Goal: Transaction & Acquisition: Download file/media

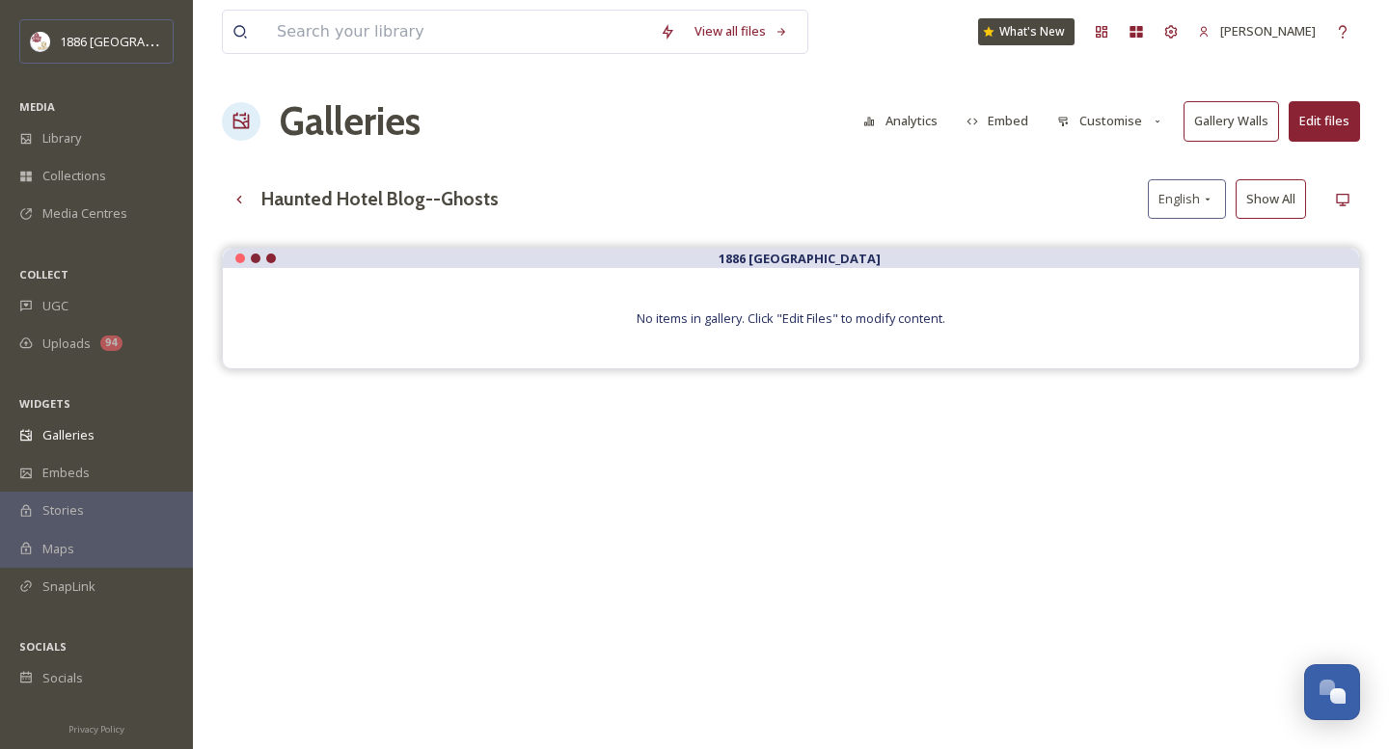
drag, startPoint x: 1315, startPoint y: 121, endPoint x: 1268, endPoint y: 190, distance: 83.5
click at [1265, 193] on div "View all files What's New Gina Rambo Galleries Analytics Embed Customise Galler…" at bounding box center [791, 513] width 1196 height 1026
click at [1316, 121] on button "Edit files" at bounding box center [1324, 121] width 71 height 40
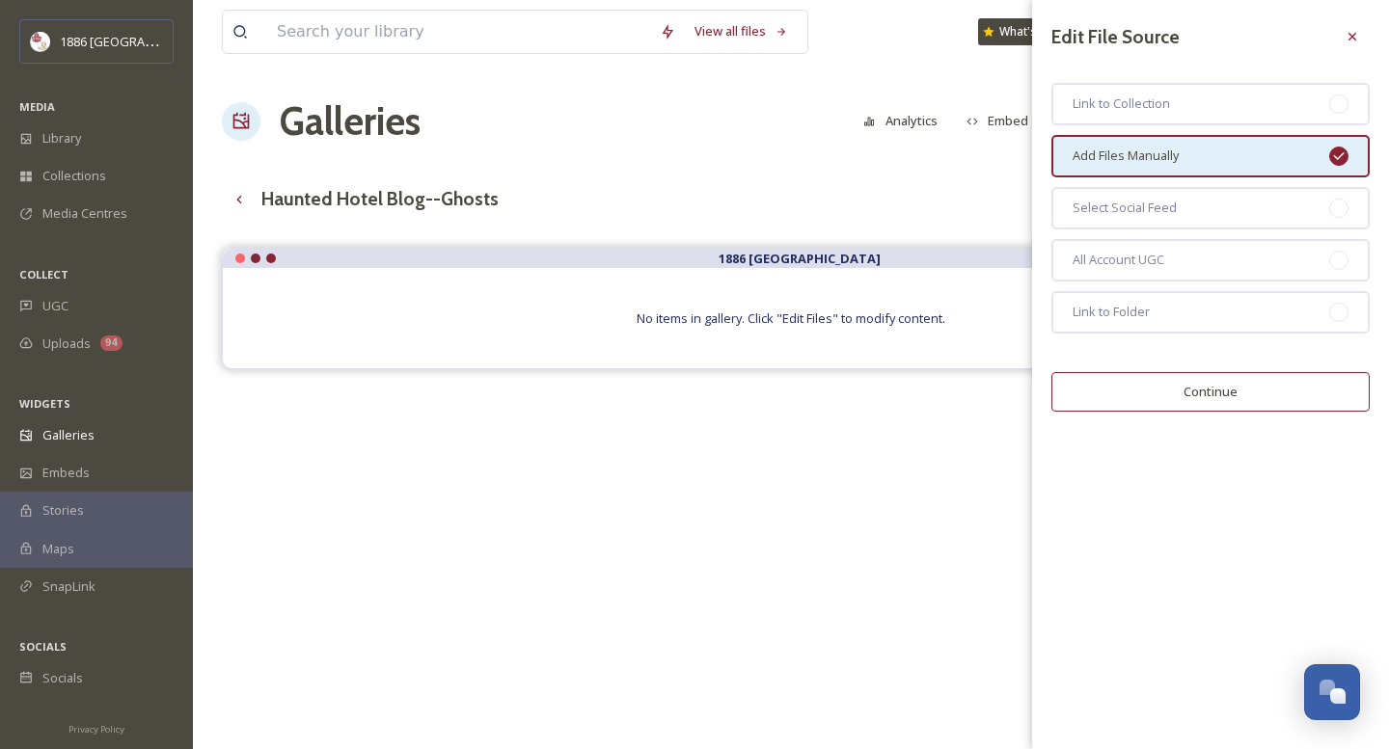
click at [1207, 386] on button "Continue" at bounding box center [1210, 392] width 318 height 40
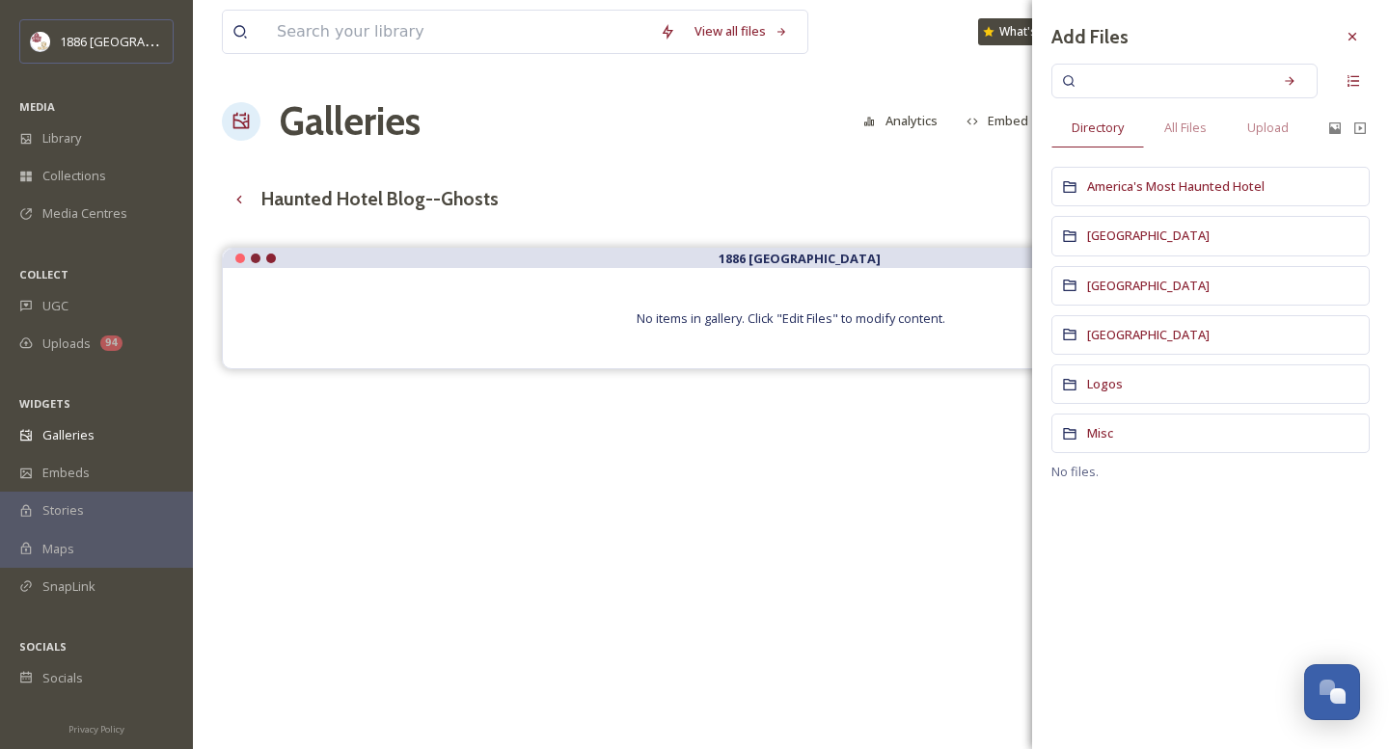
click at [789, 332] on div "No items in gallery. Click "Edit Files" to modify content." at bounding box center [791, 318] width 1136 height 100
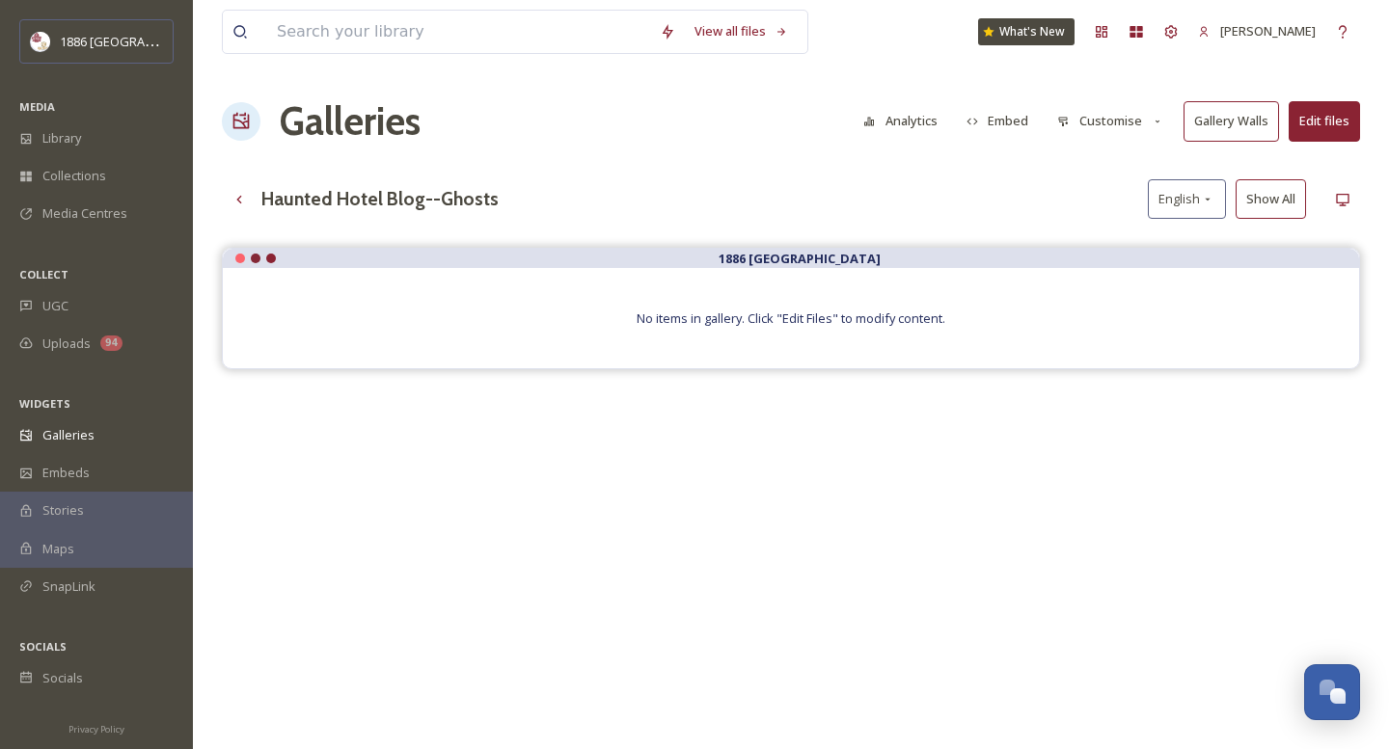
click at [1332, 138] on button "Edit files" at bounding box center [1324, 121] width 71 height 40
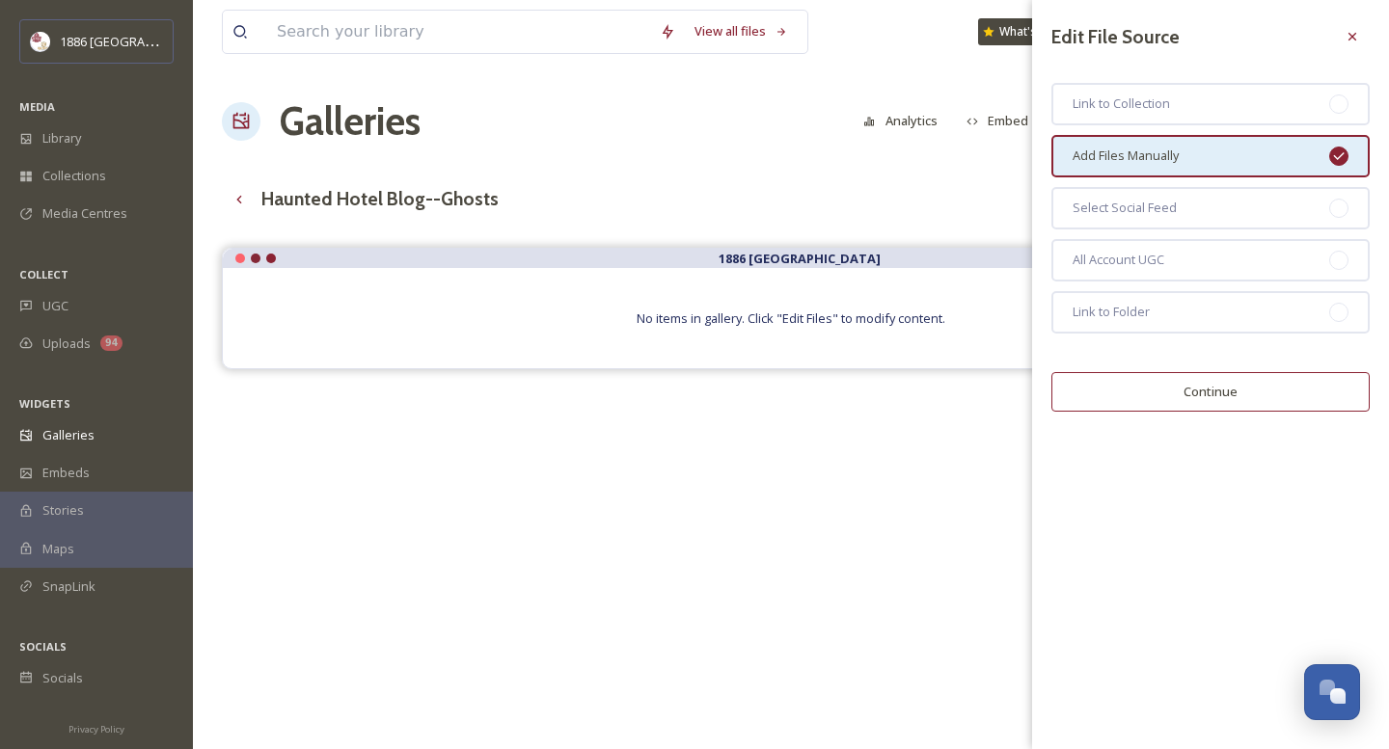
click at [1195, 380] on button "Continue" at bounding box center [1210, 392] width 318 height 40
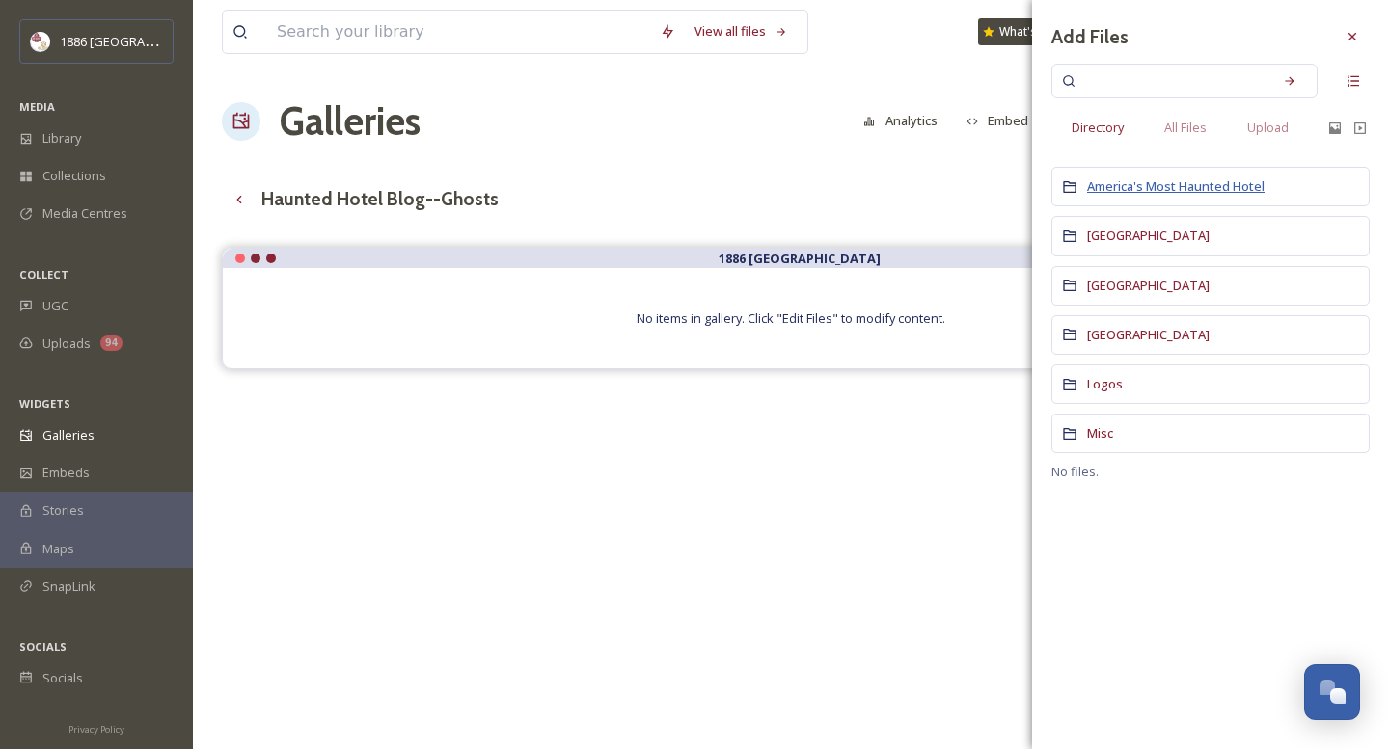
click at [1152, 194] on span "America's Most Haunted Hotel" at bounding box center [1175, 185] width 177 height 17
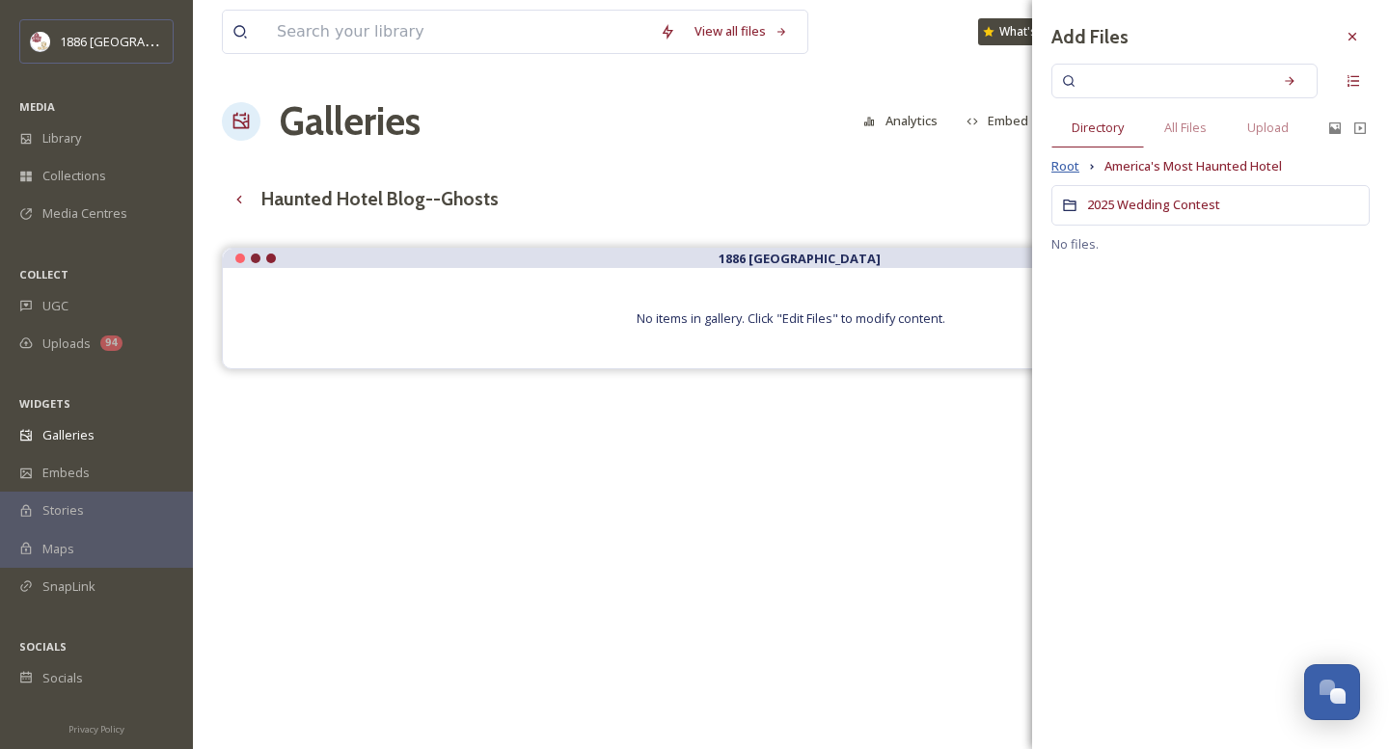
click at [1063, 173] on span "Root" at bounding box center [1065, 166] width 28 height 18
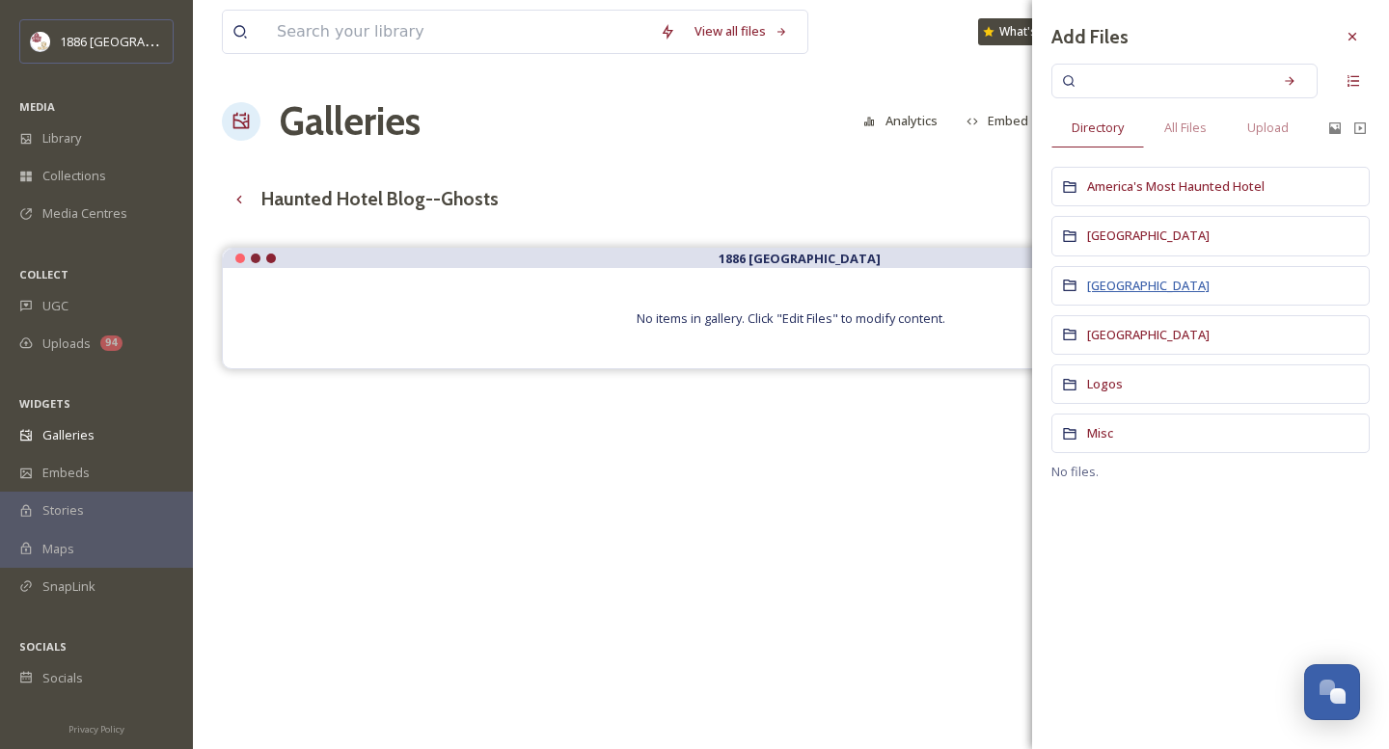
click at [1135, 287] on span "[GEOGRAPHIC_DATA]" at bounding box center [1148, 285] width 122 height 17
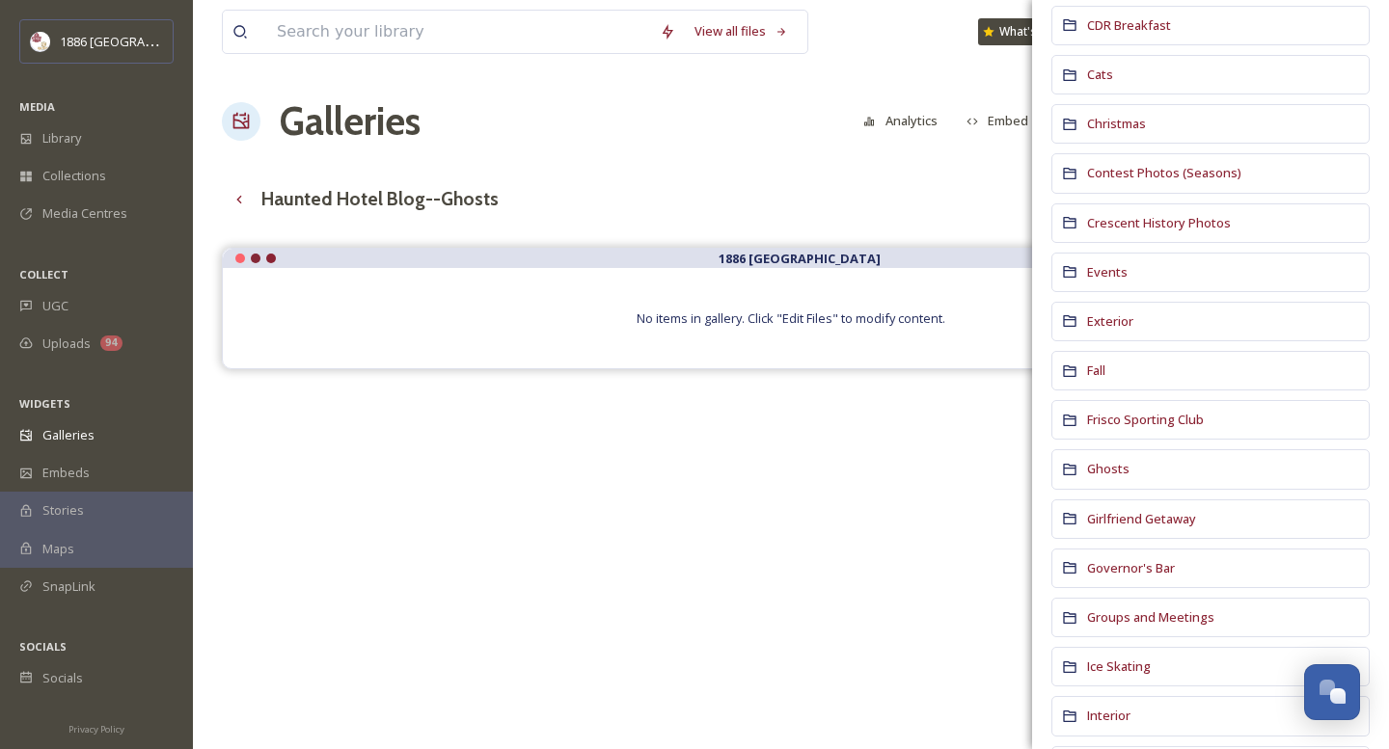
scroll to position [285, 0]
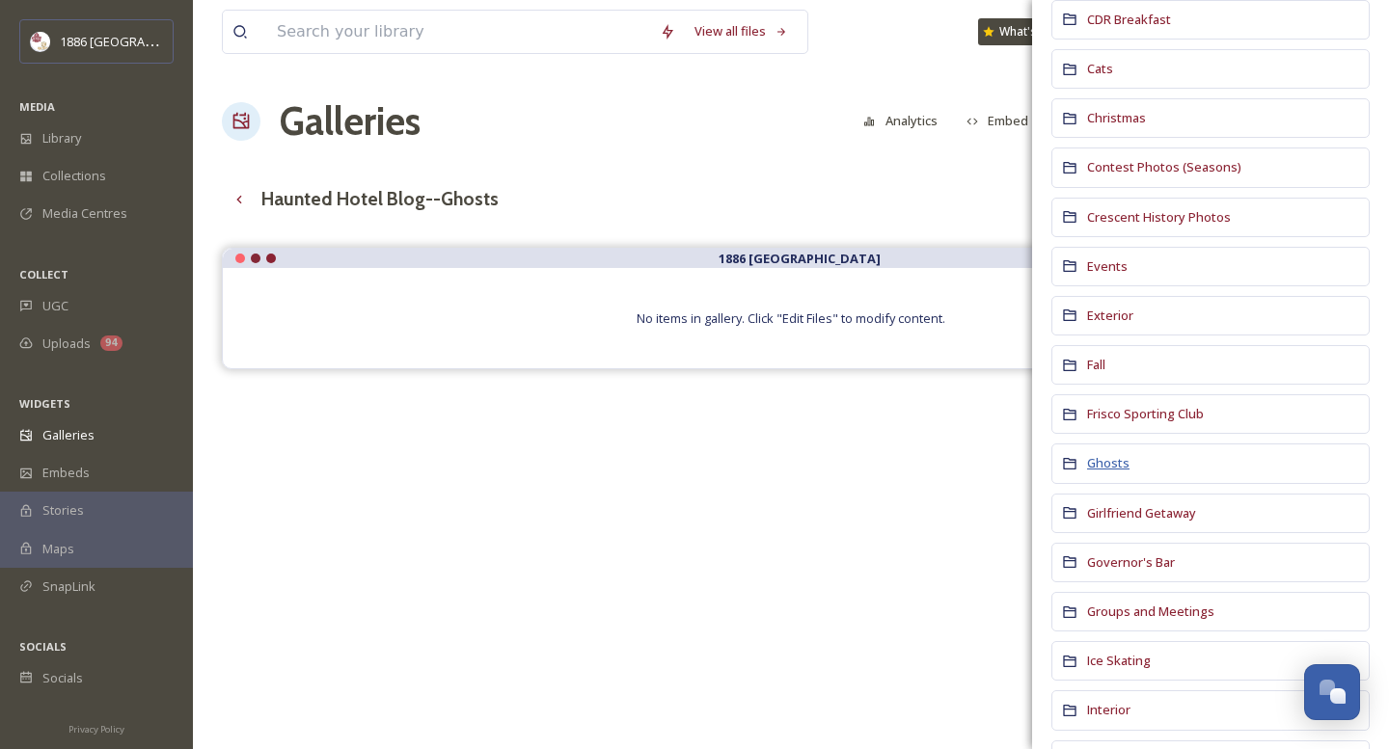
click at [1108, 466] on span "Ghosts" at bounding box center [1108, 462] width 42 height 17
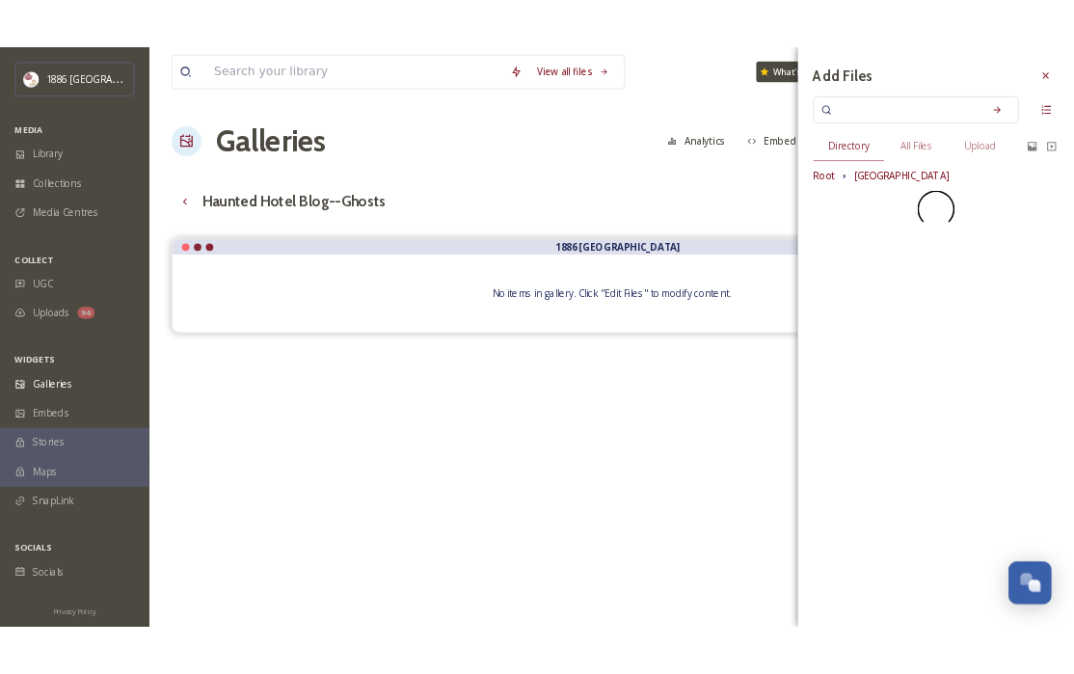
scroll to position [0, 0]
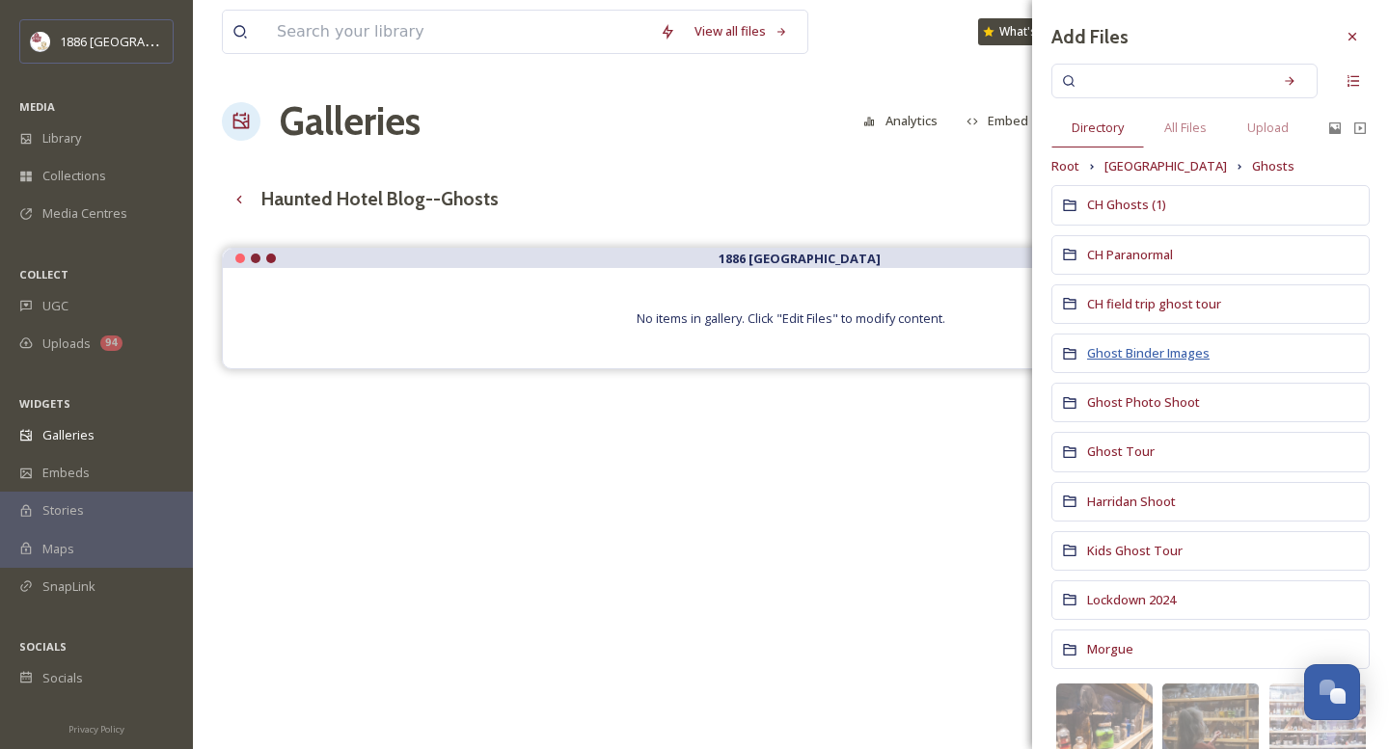
click at [1142, 359] on span "Ghost Binder Images" at bounding box center [1148, 352] width 122 height 17
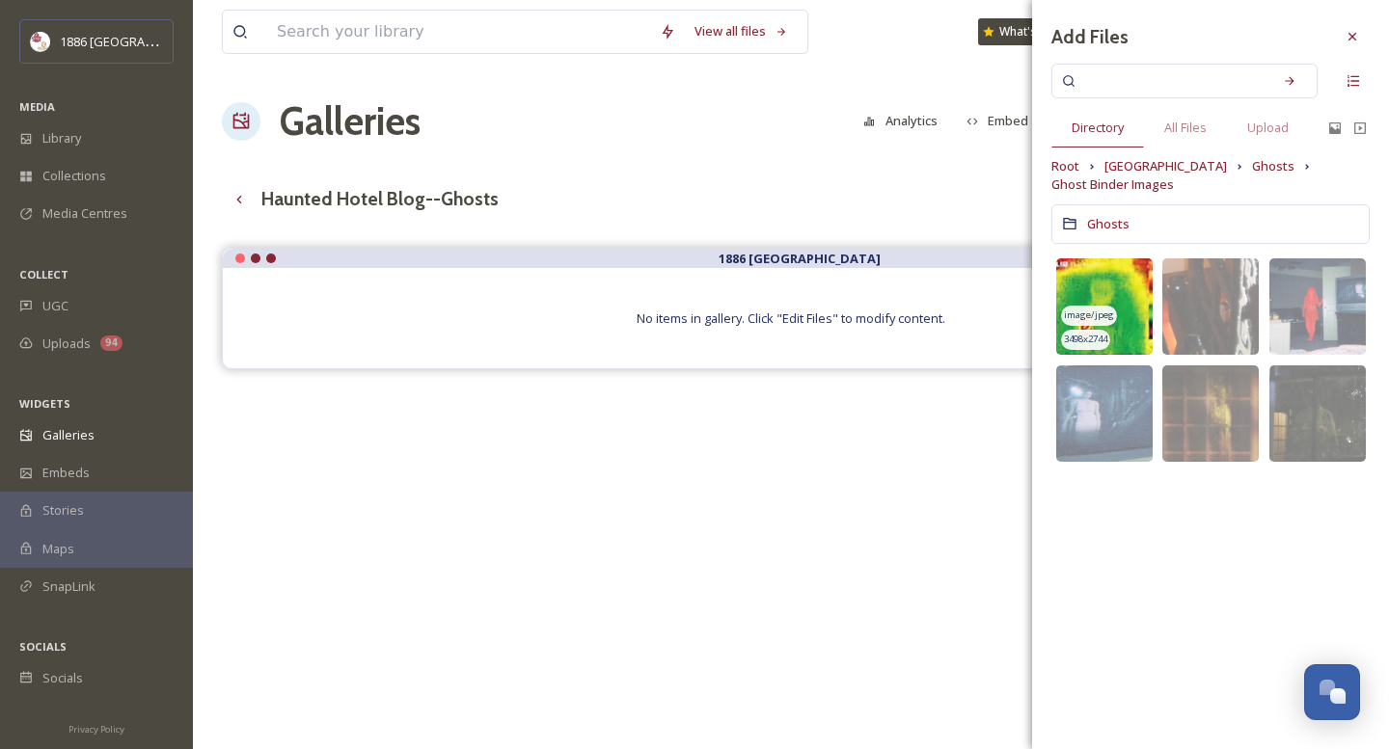
click at [1129, 313] on img at bounding box center [1104, 306] width 96 height 96
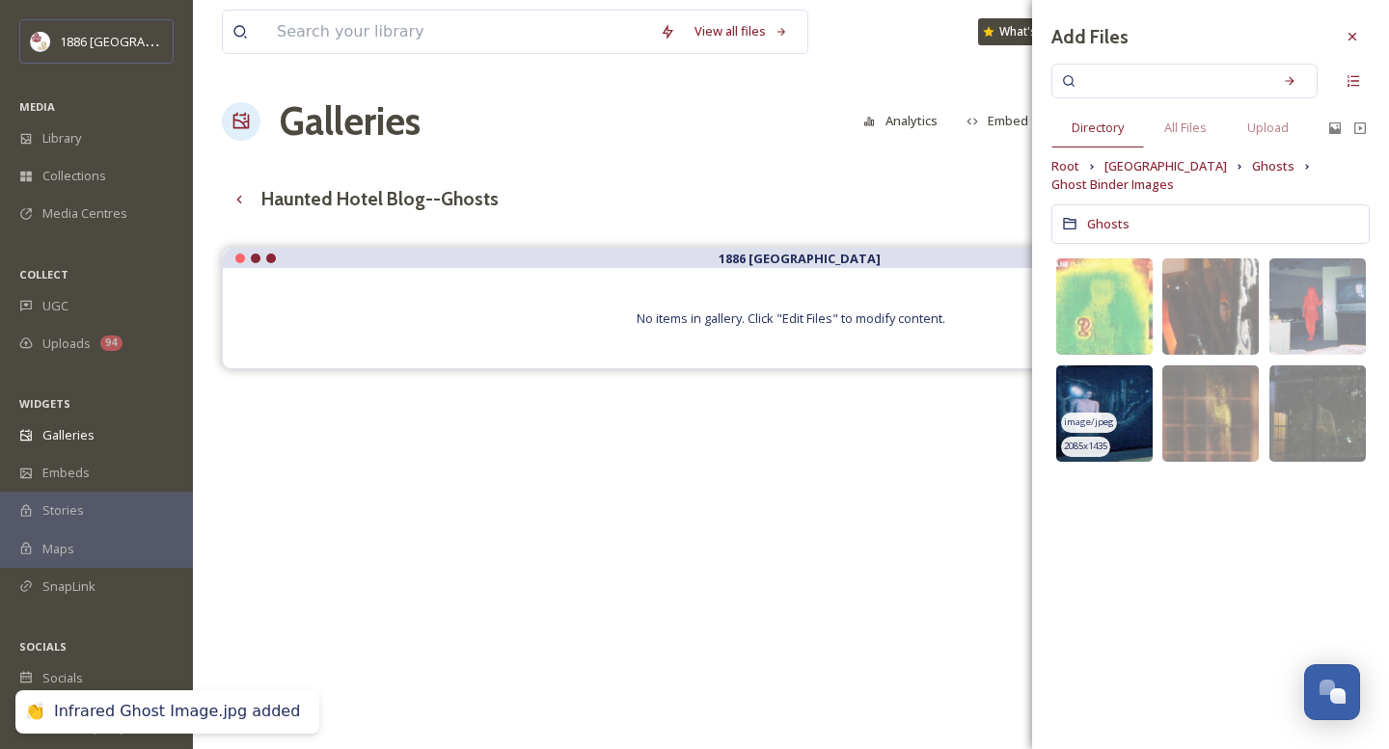
click at [1130, 404] on img at bounding box center [1104, 414] width 96 height 96
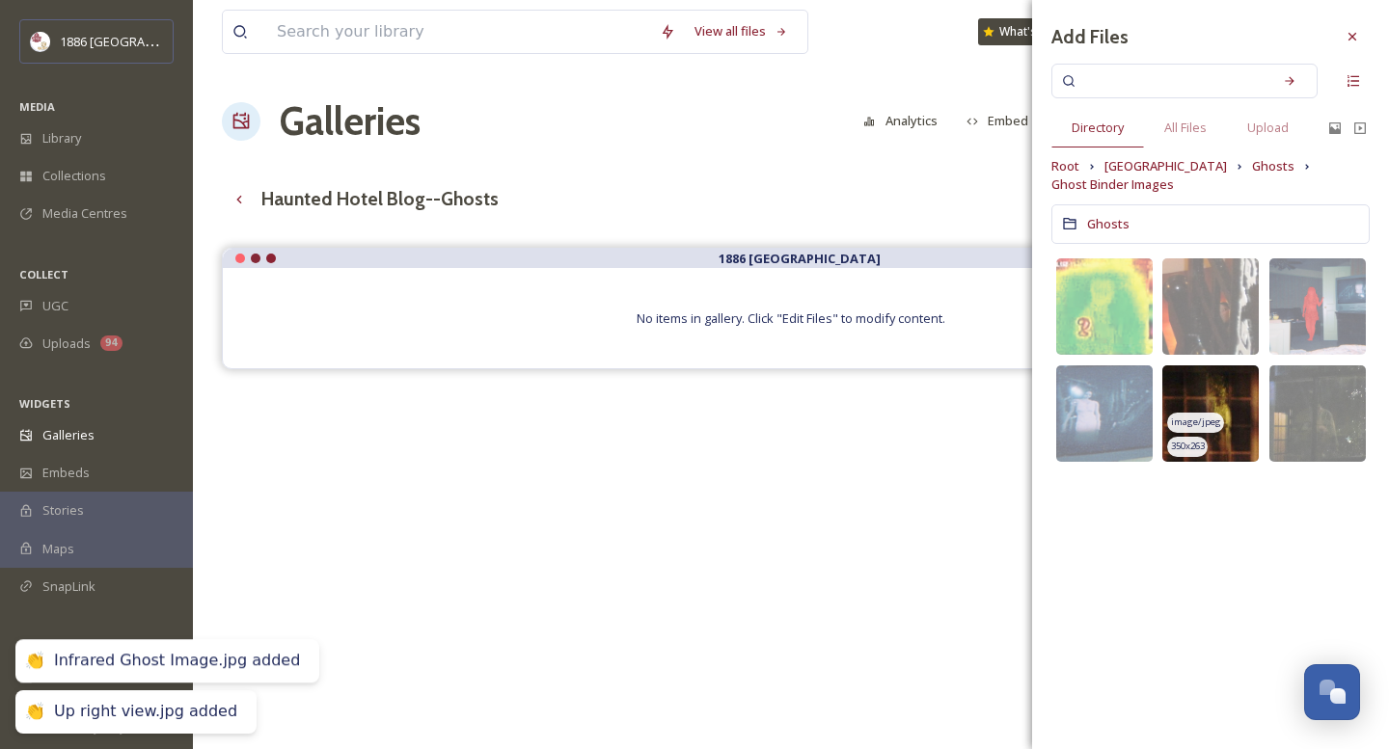
click at [1196, 401] on img at bounding box center [1210, 414] width 96 height 96
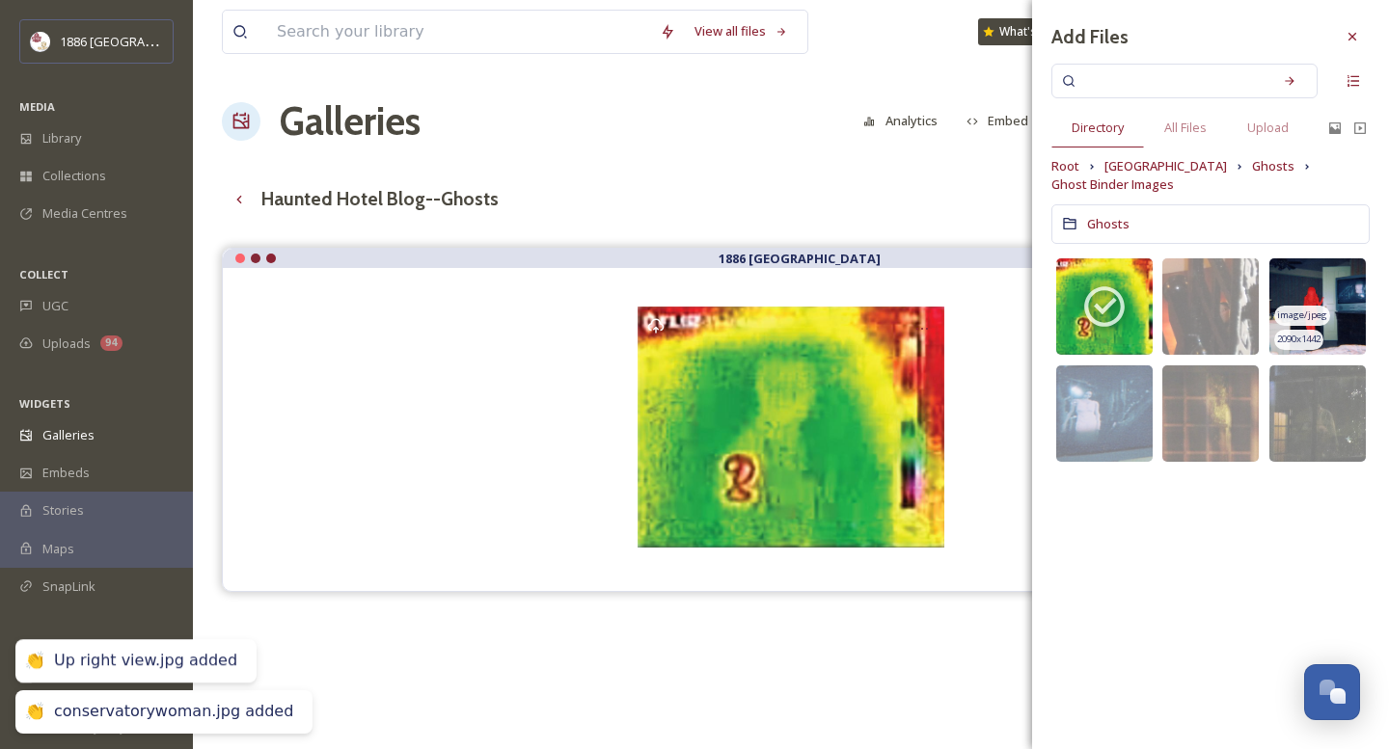
click at [1311, 288] on img at bounding box center [1317, 306] width 96 height 96
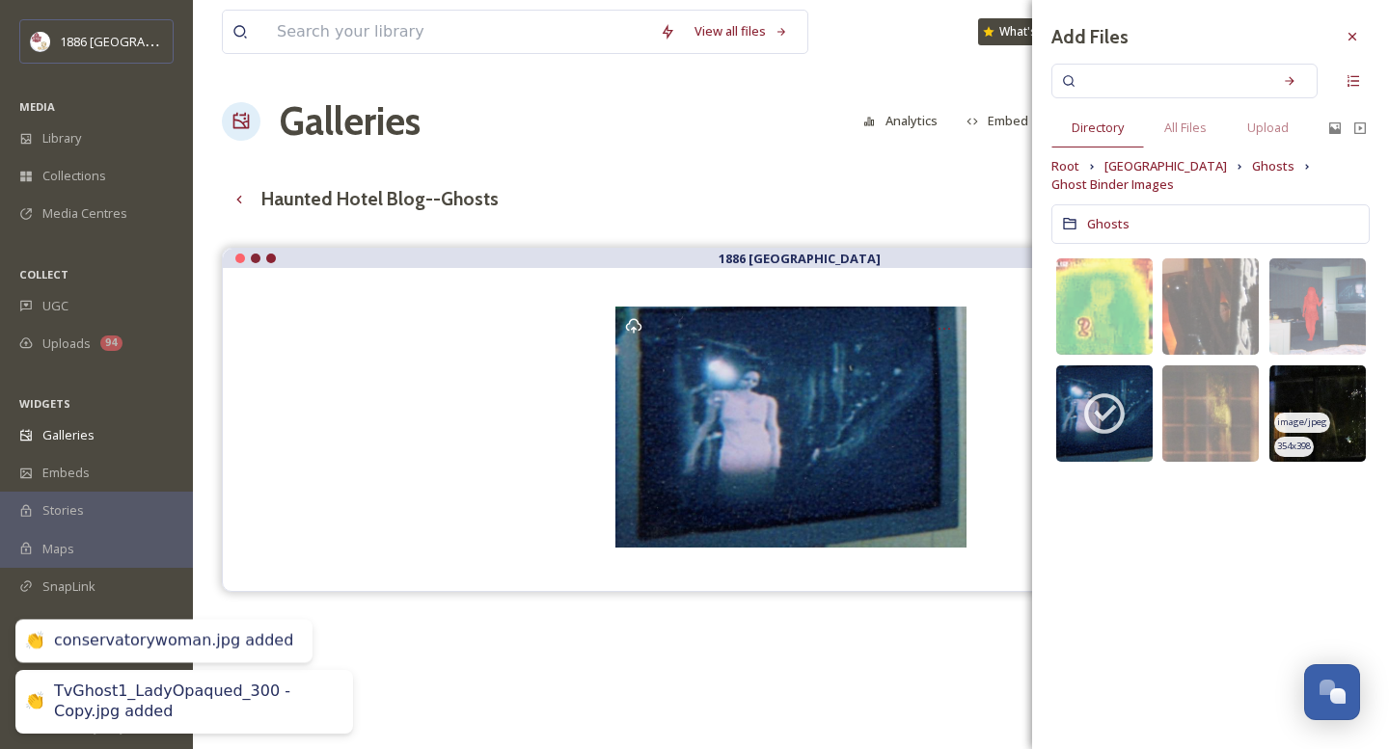
click at [1325, 415] on img at bounding box center [1317, 414] width 96 height 96
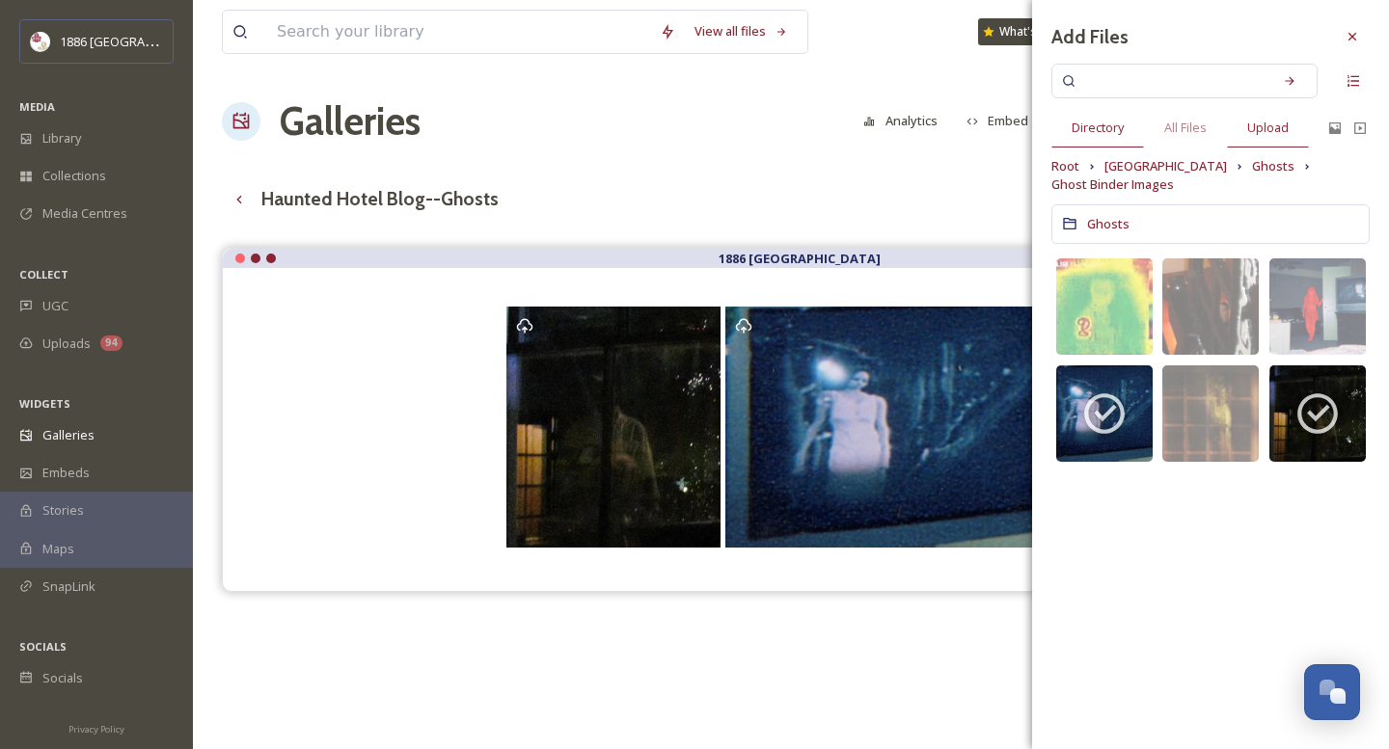
click at [1275, 126] on span "Upload" at bounding box center [1267, 128] width 41 height 18
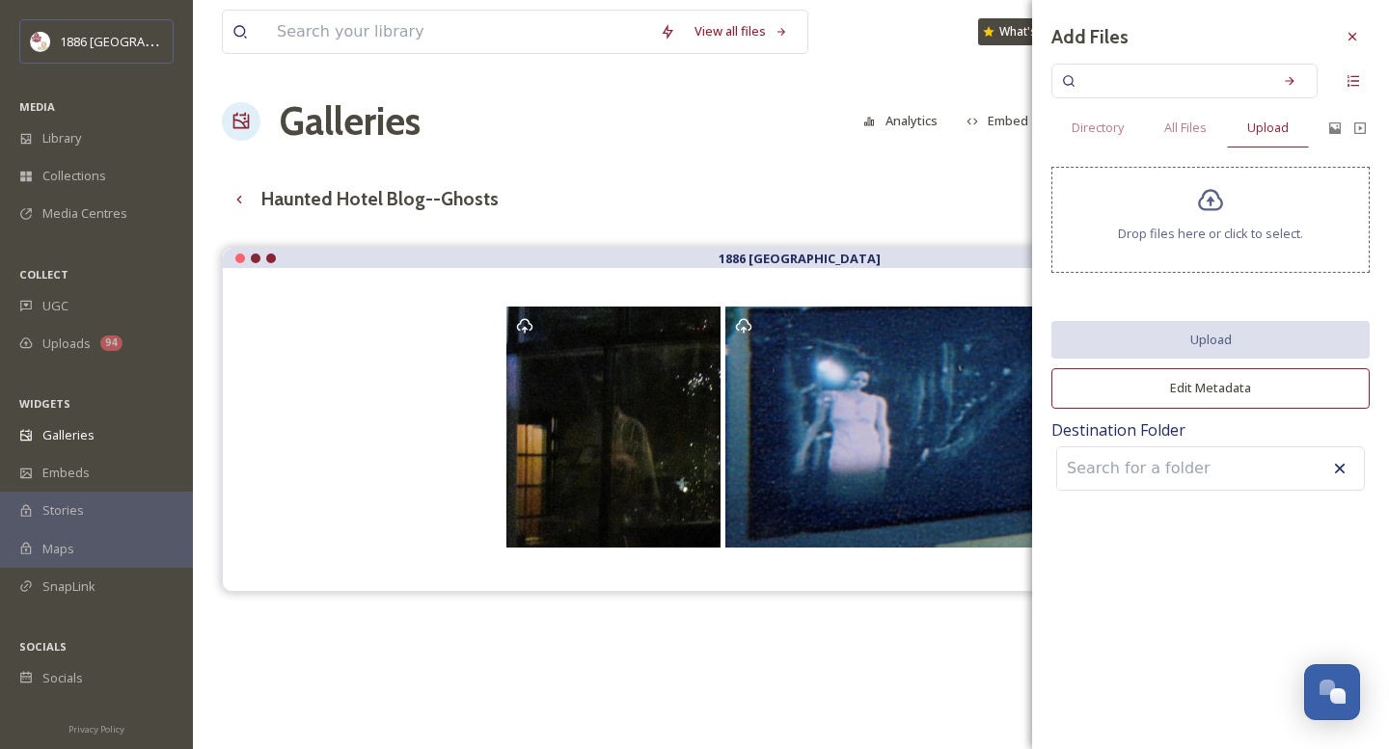
click at [1286, 242] on span "Drop files here or click to select." at bounding box center [1210, 234] width 185 height 18
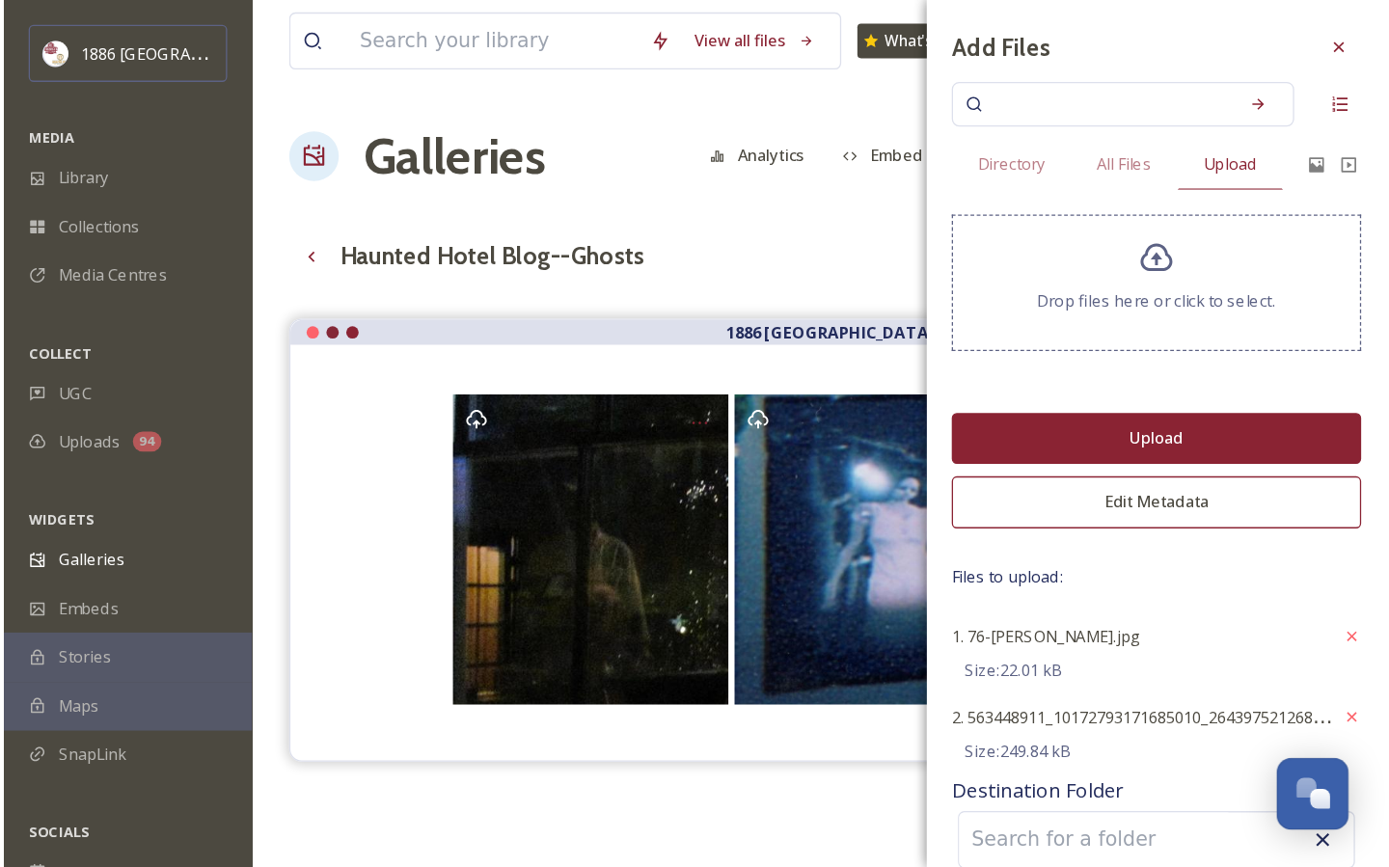
scroll to position [23, 0]
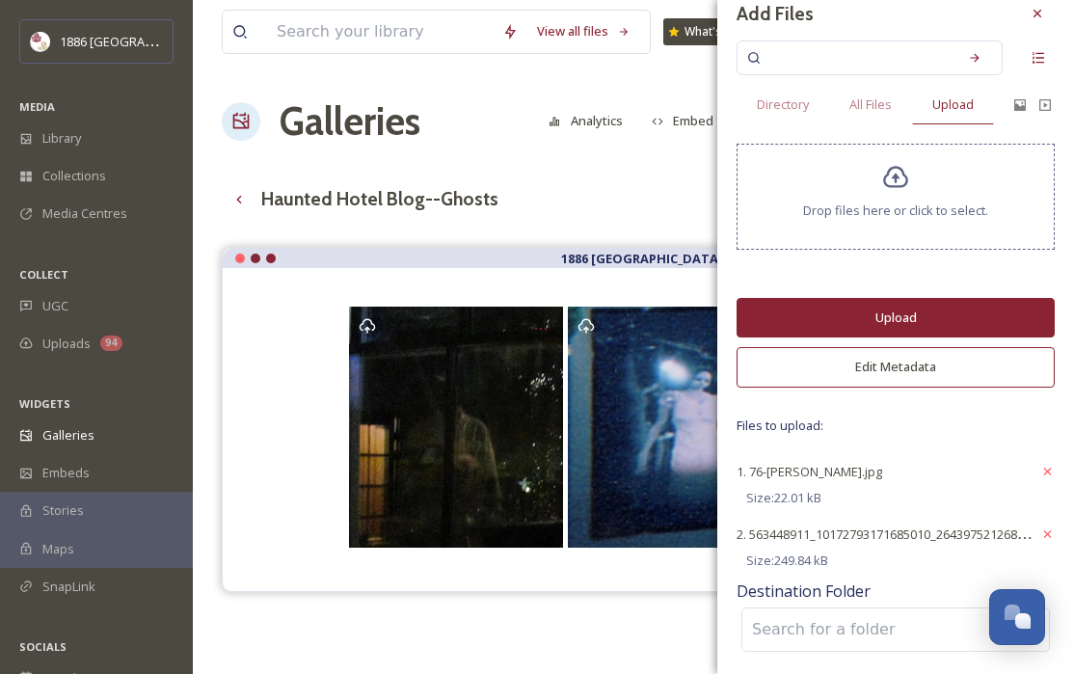
click at [870, 636] on input at bounding box center [849, 630] width 212 height 42
type input "f"
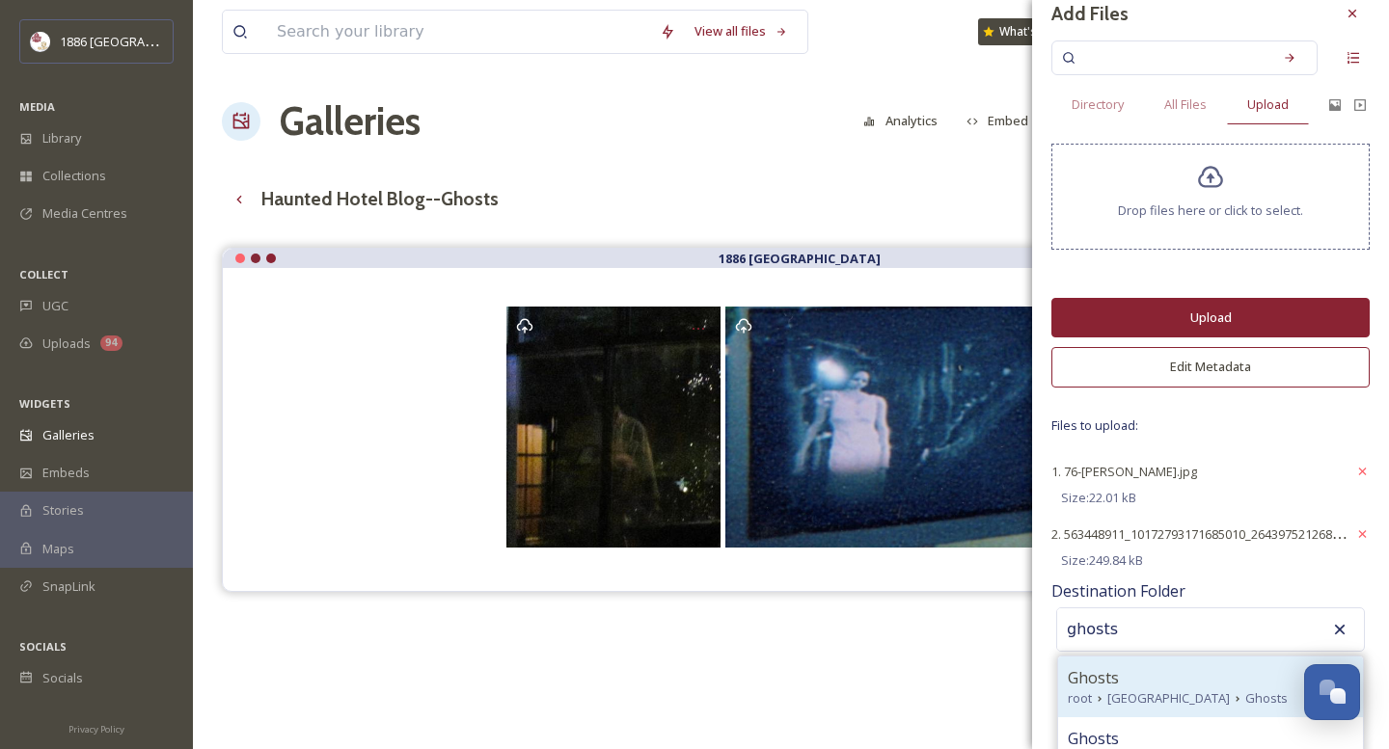
click at [1150, 694] on span "[GEOGRAPHIC_DATA]" at bounding box center [1168, 699] width 122 height 18
type input "Ghosts"
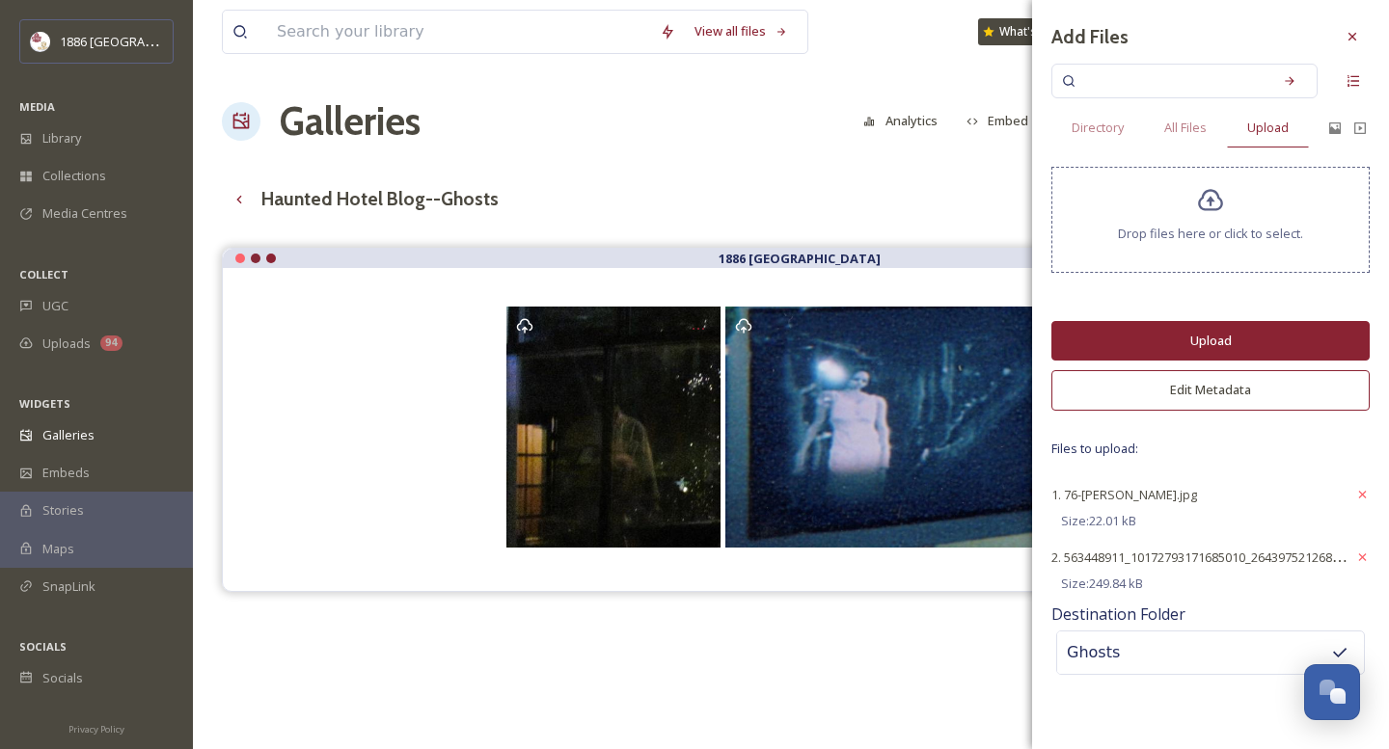
click at [1161, 210] on div "Drop files here or click to select." at bounding box center [1210, 220] width 318 height 106
click at [1292, 200] on div "Drop files here or click to select." at bounding box center [1210, 220] width 318 height 106
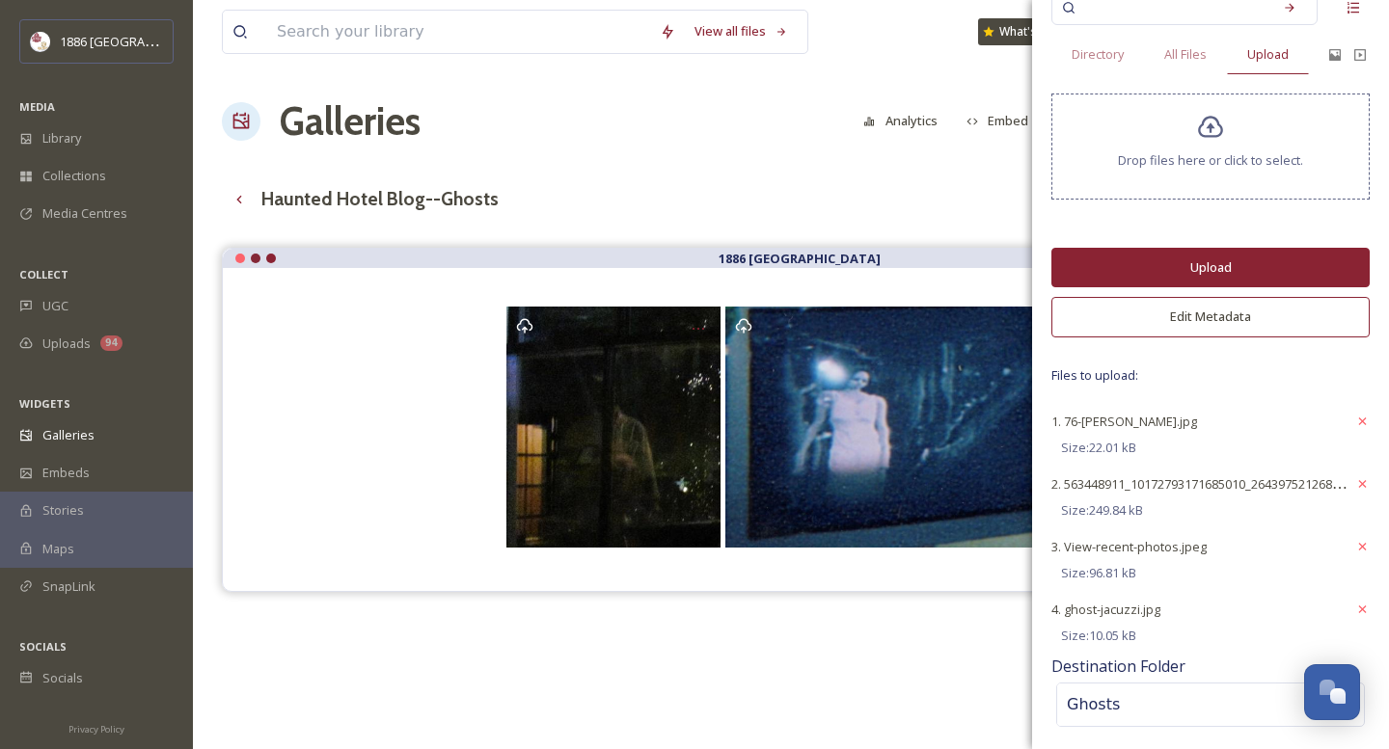
click at [1226, 264] on button "Upload" at bounding box center [1210, 268] width 318 height 40
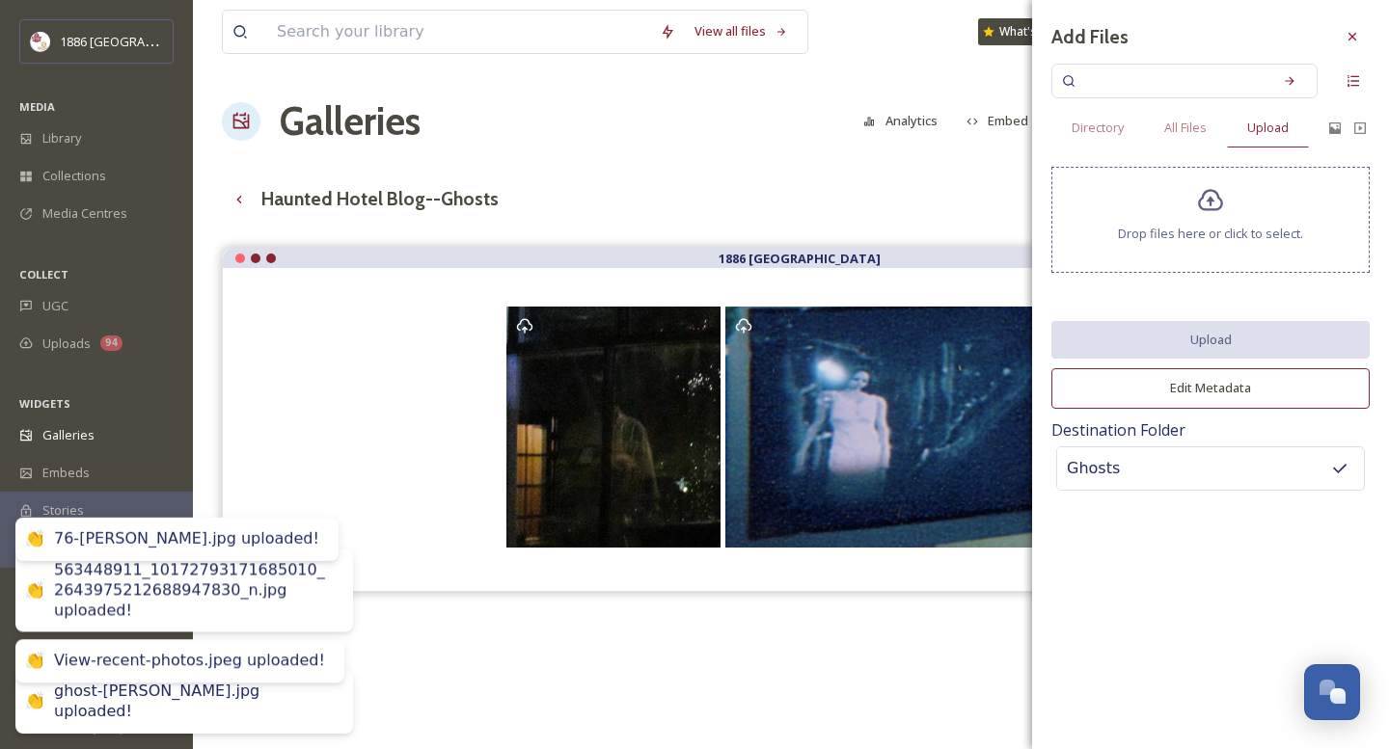
scroll to position [0, 0]
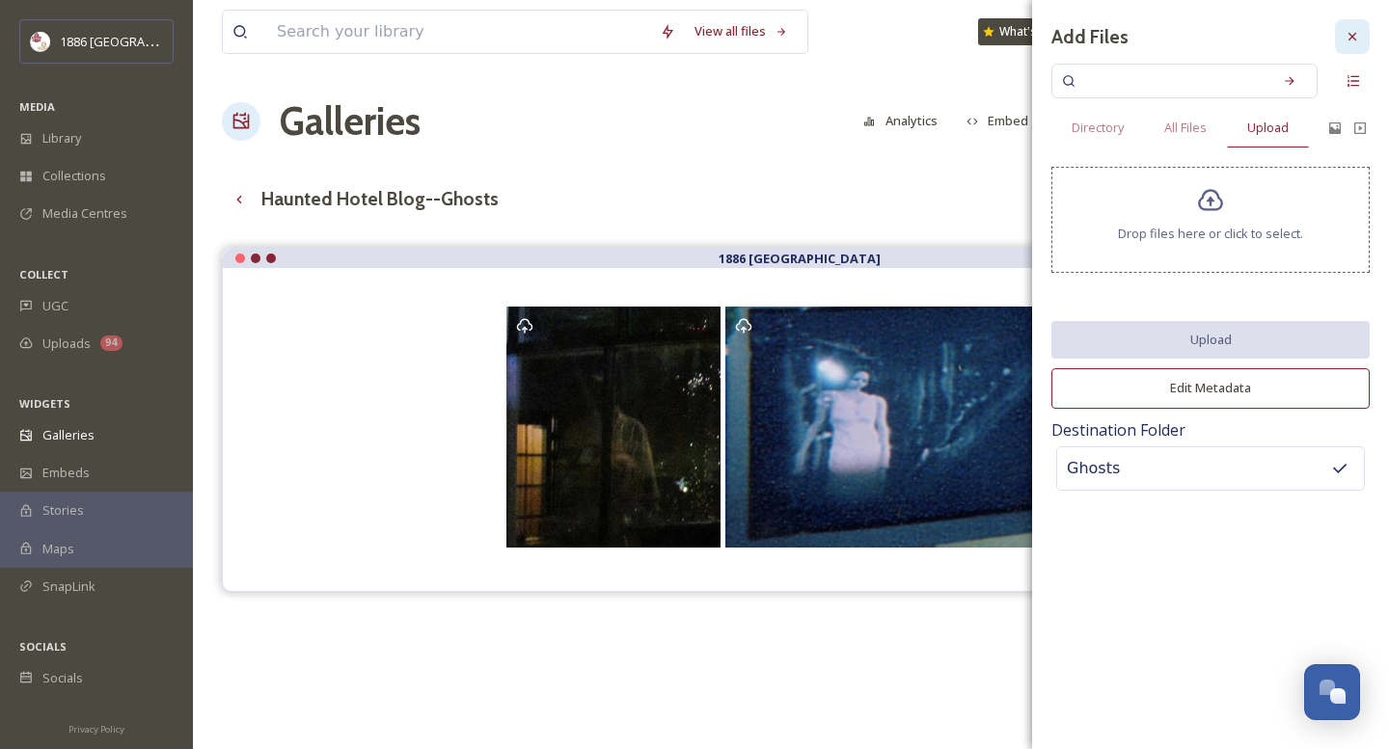
click at [1360, 37] on div at bounding box center [1352, 36] width 35 height 35
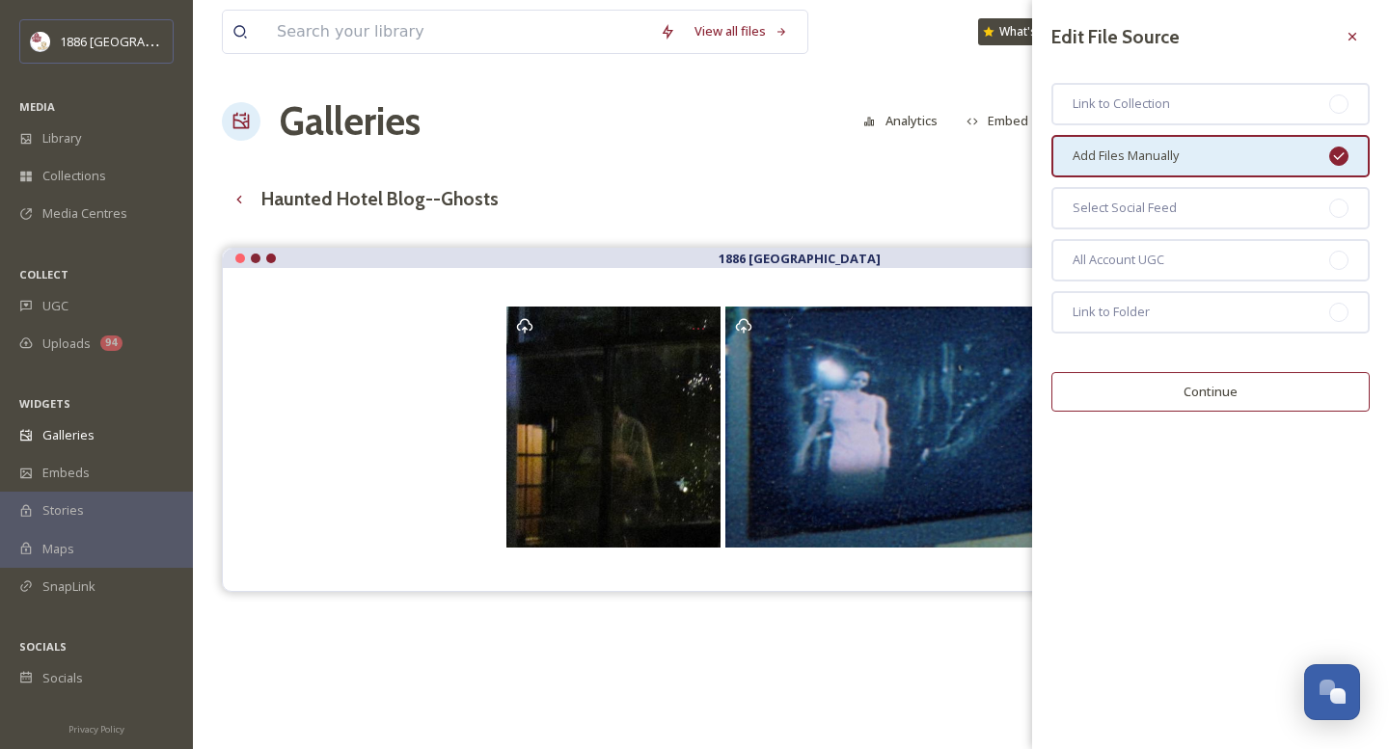
click at [1273, 390] on button "Continue" at bounding box center [1210, 392] width 318 height 40
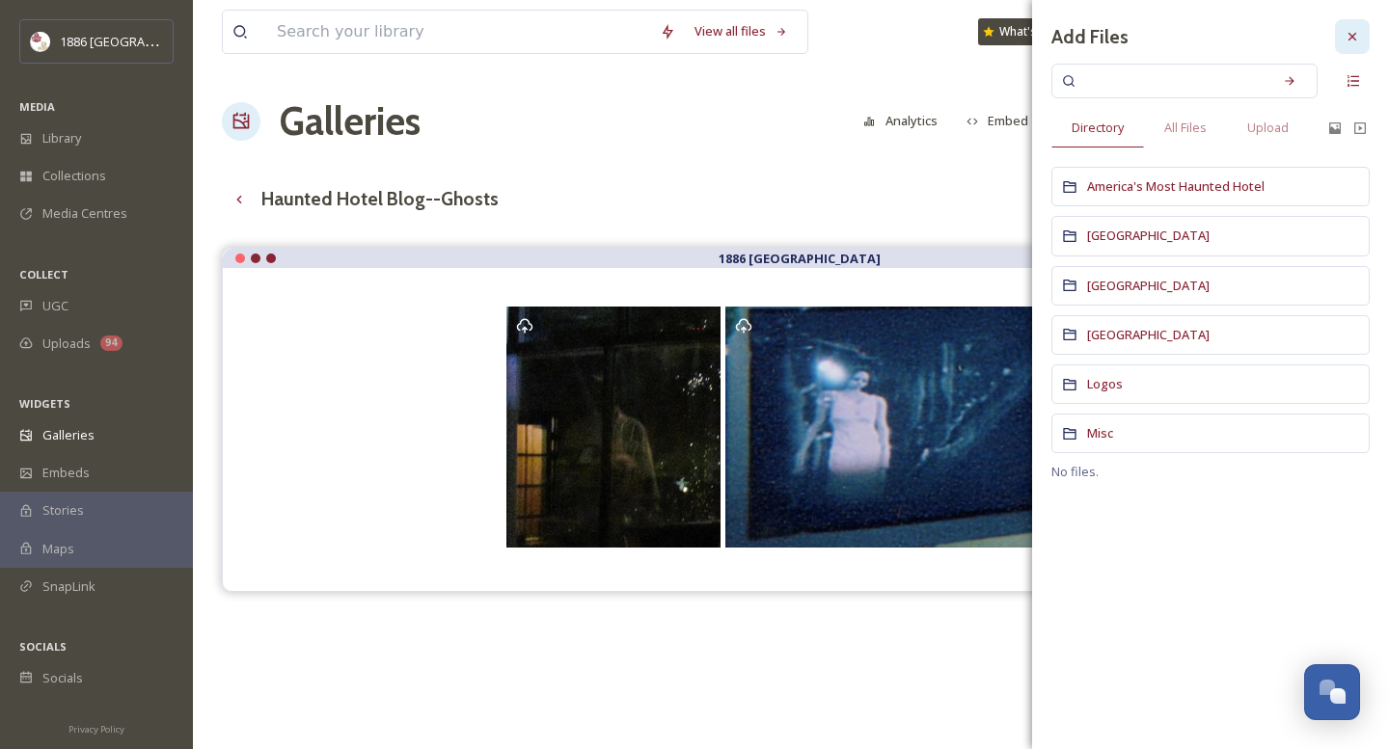
click at [1364, 31] on div at bounding box center [1352, 36] width 35 height 35
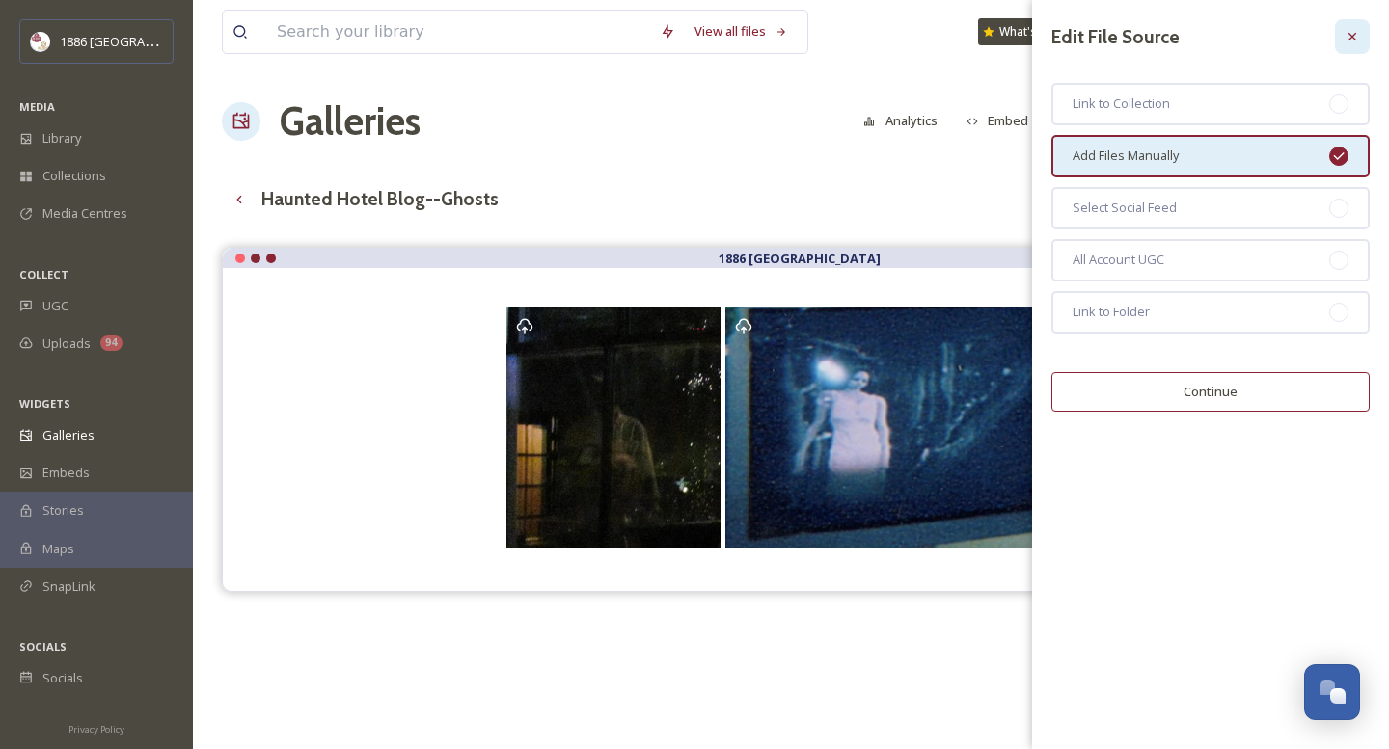
click at [1354, 30] on icon at bounding box center [1352, 36] width 15 height 15
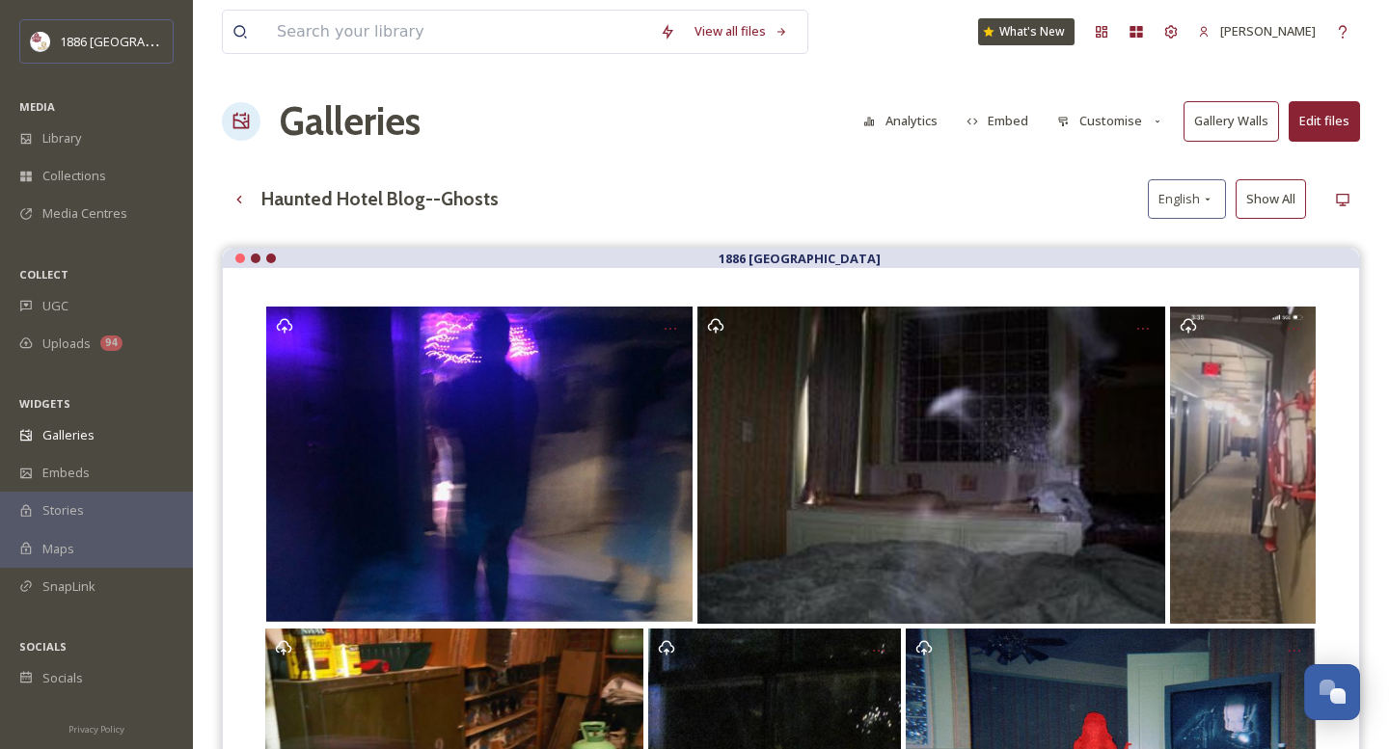
click at [996, 113] on button "Embed" at bounding box center [998, 121] width 82 height 38
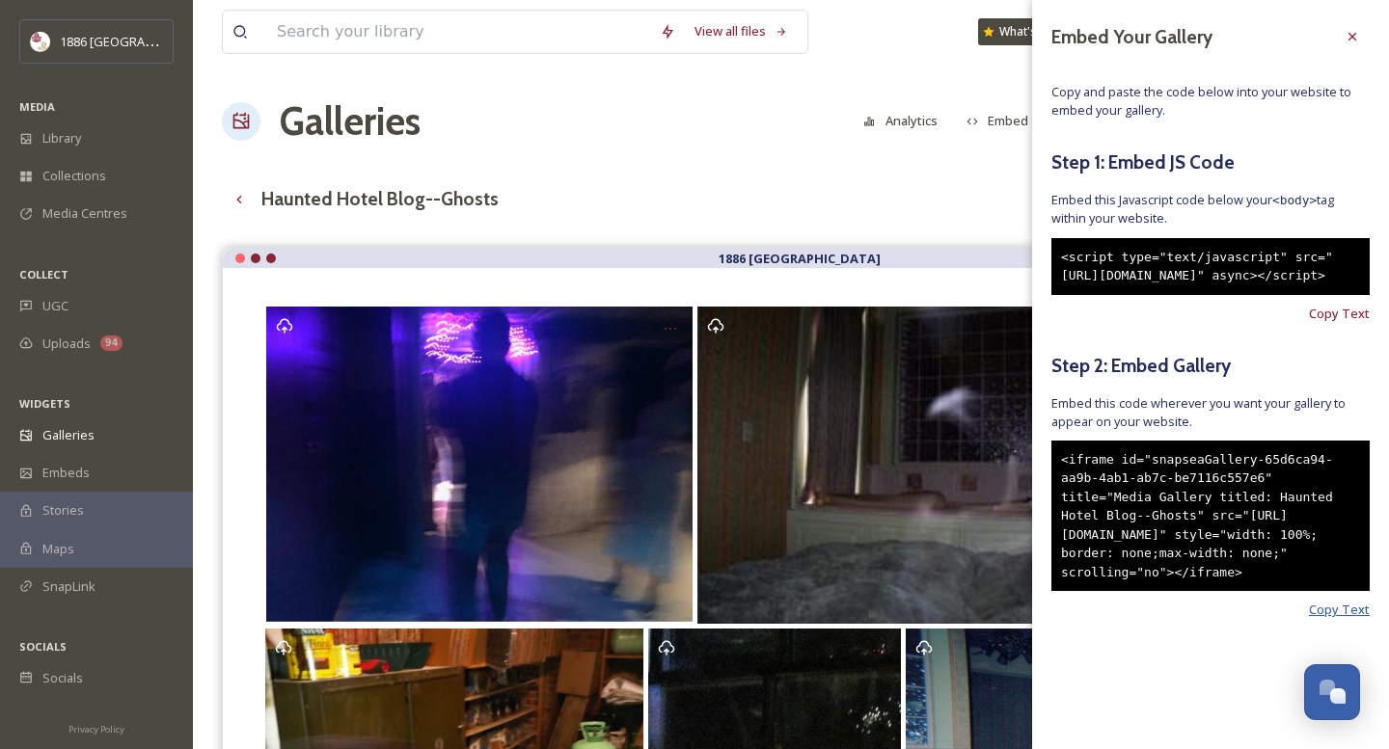
click at [1369, 619] on span "Copy Text" at bounding box center [1339, 610] width 61 height 18
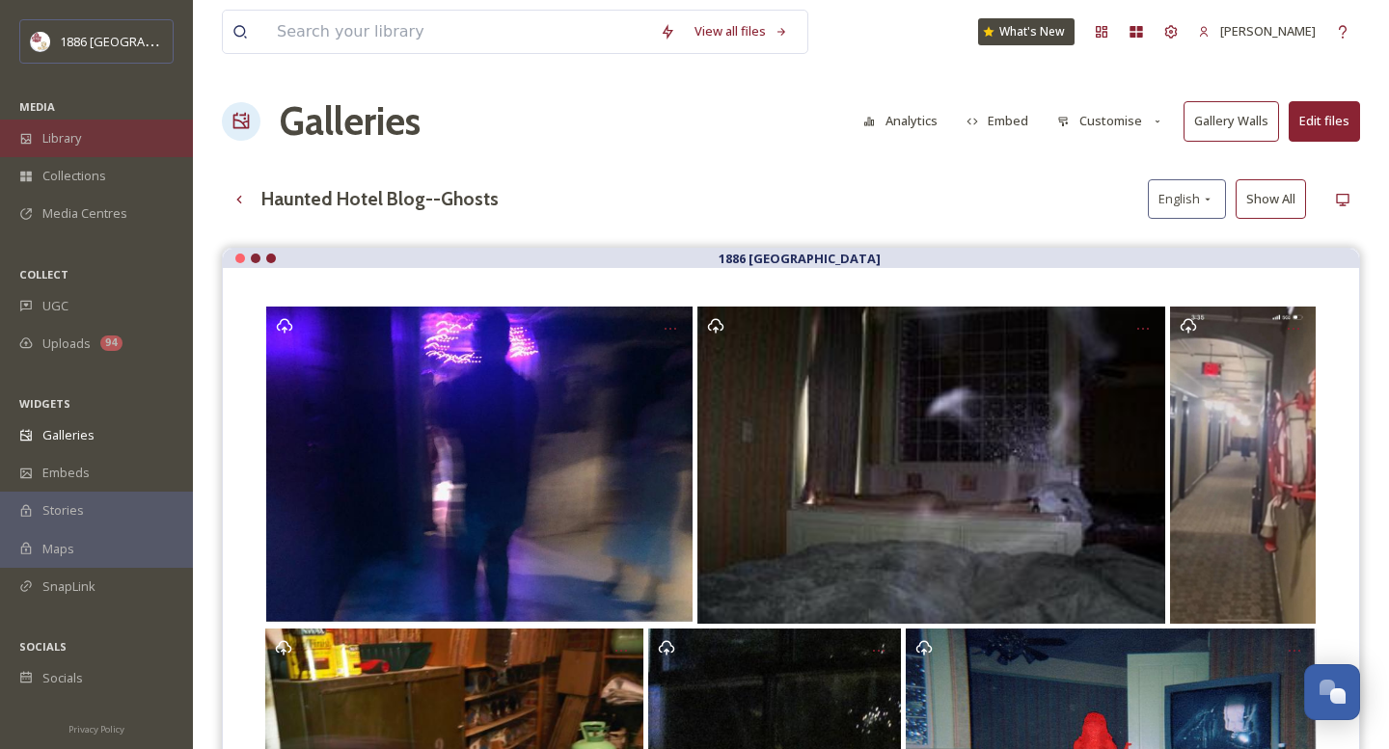
click at [88, 137] on div "Library" at bounding box center [96, 139] width 193 height 38
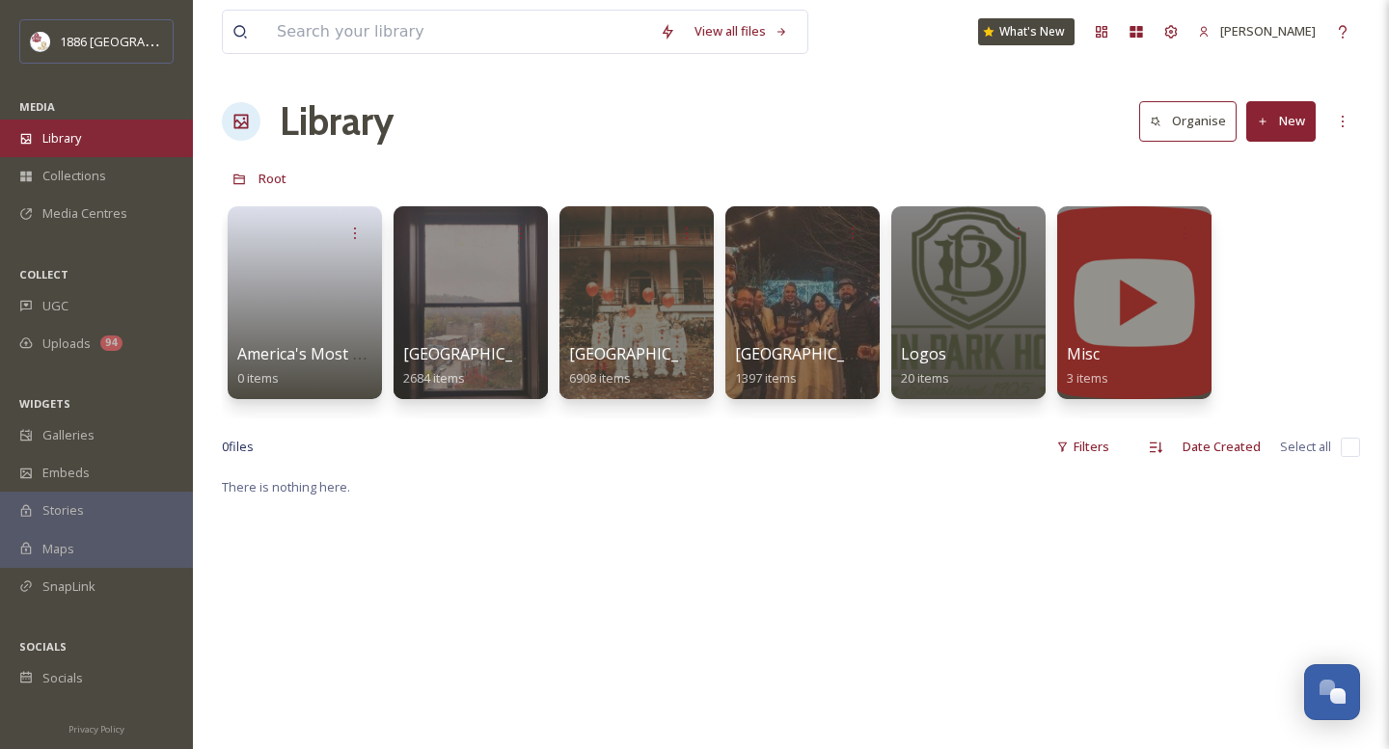
click at [83, 141] on div "Library" at bounding box center [96, 139] width 193 height 38
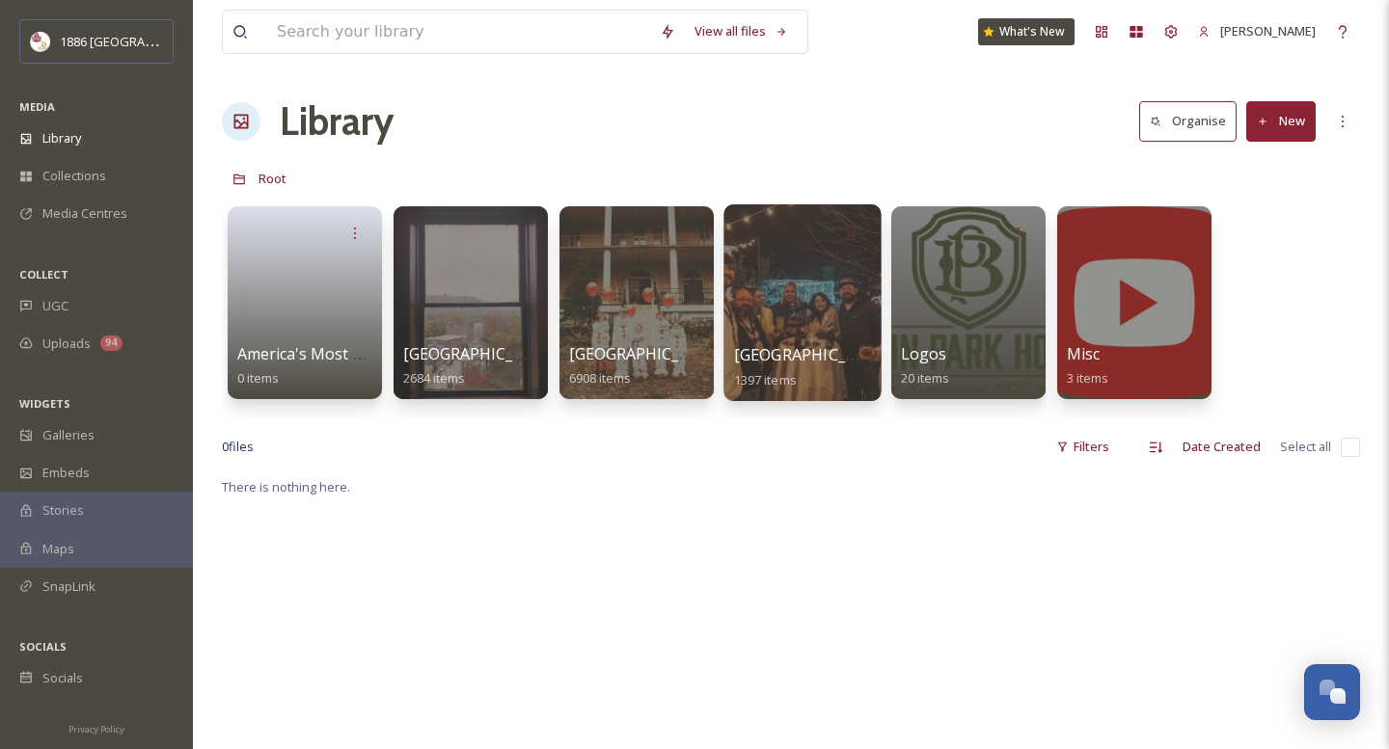
click at [793, 357] on span "[GEOGRAPHIC_DATA]" at bounding box center [813, 354] width 158 height 21
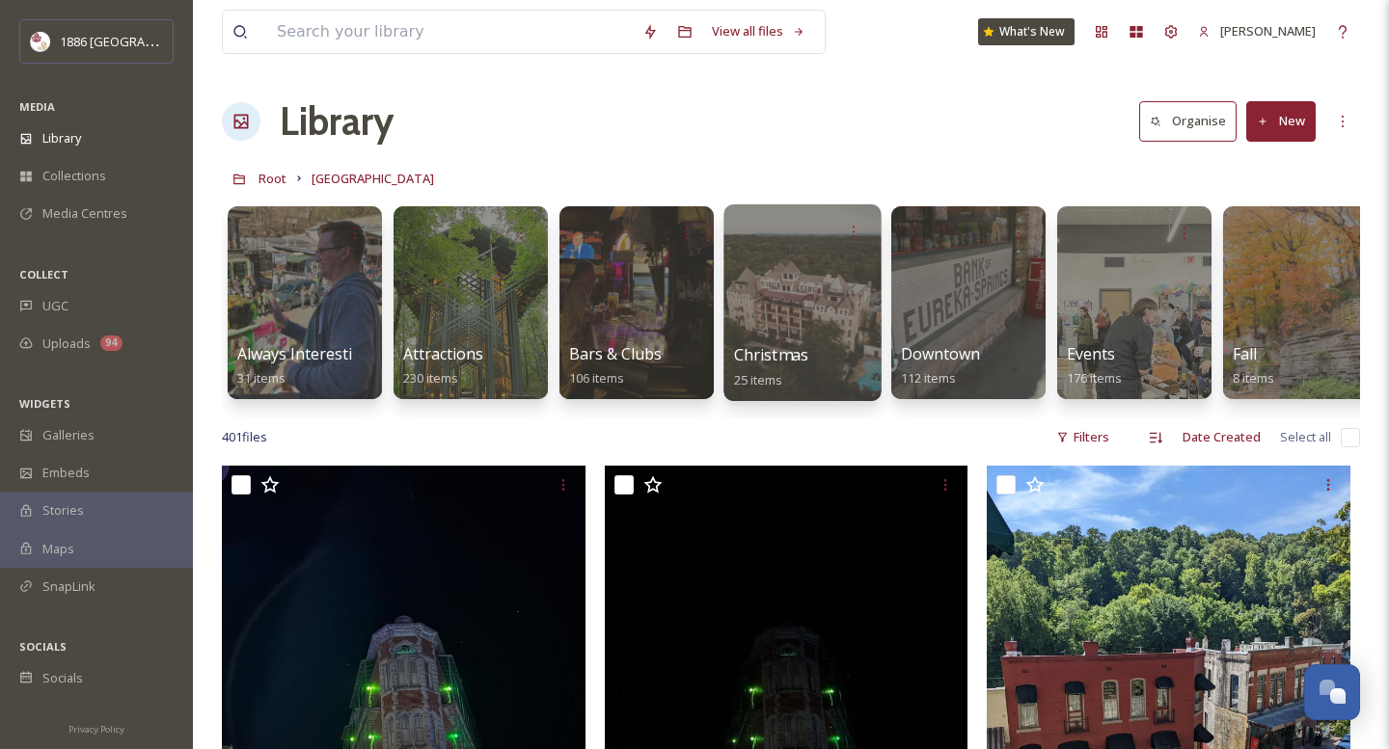
click at [790, 360] on span "Christmas" at bounding box center [771, 354] width 75 height 21
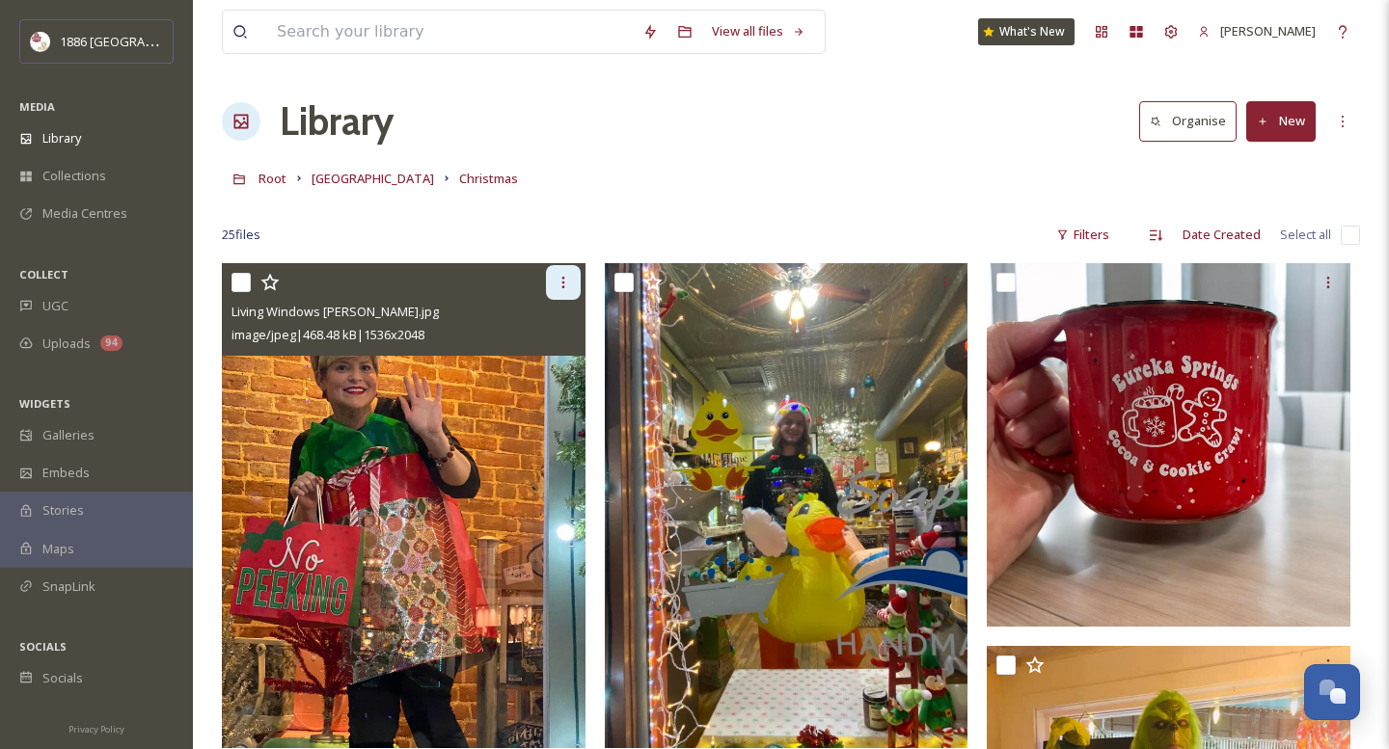
click at [566, 286] on icon at bounding box center [563, 282] width 15 height 15
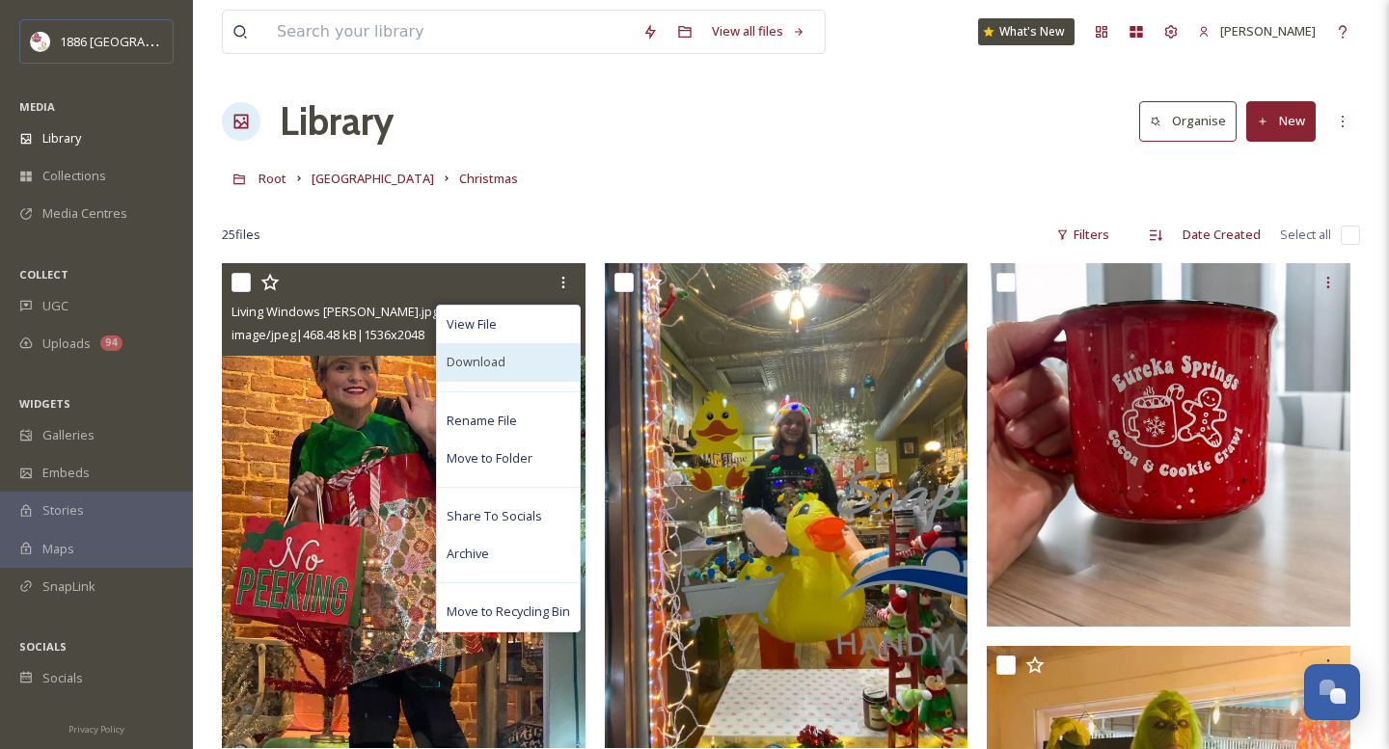
click at [537, 362] on div "Download" at bounding box center [508, 362] width 143 height 38
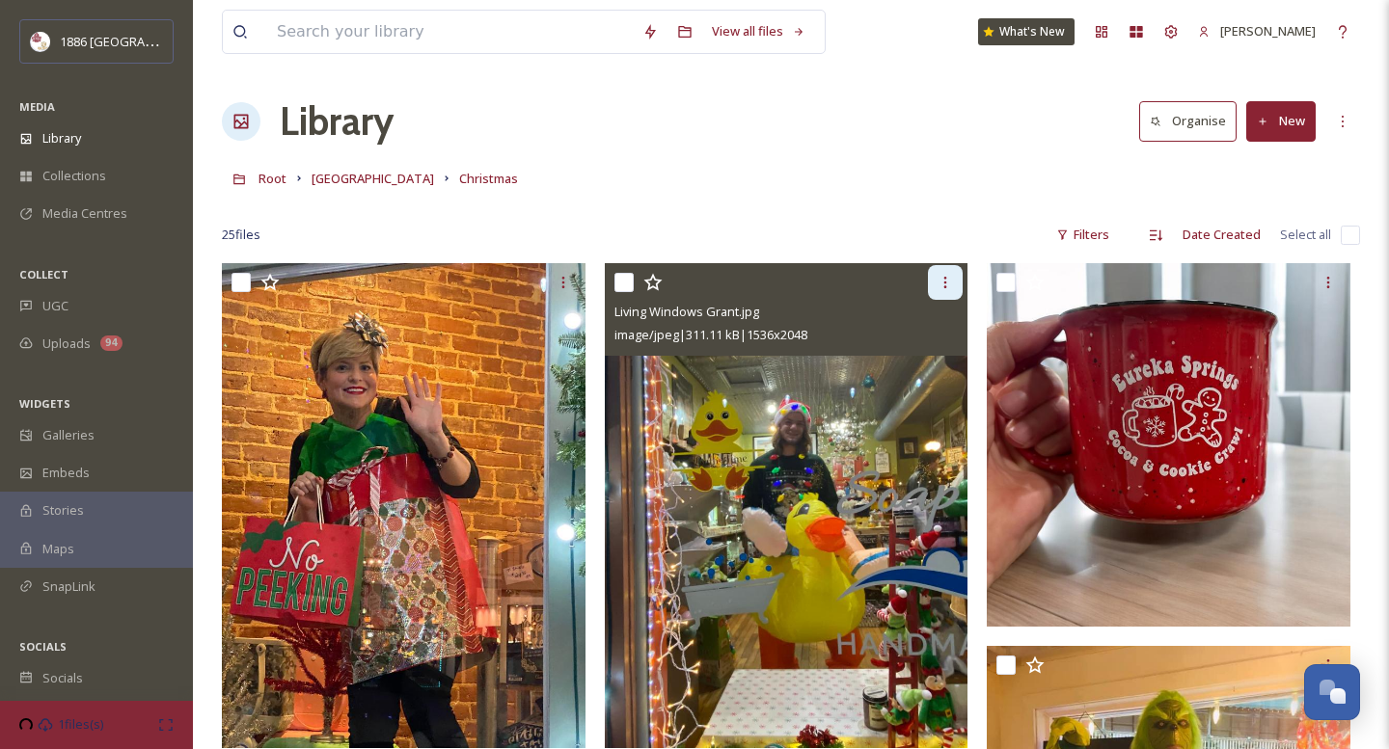
click at [938, 286] on icon at bounding box center [945, 282] width 15 height 15
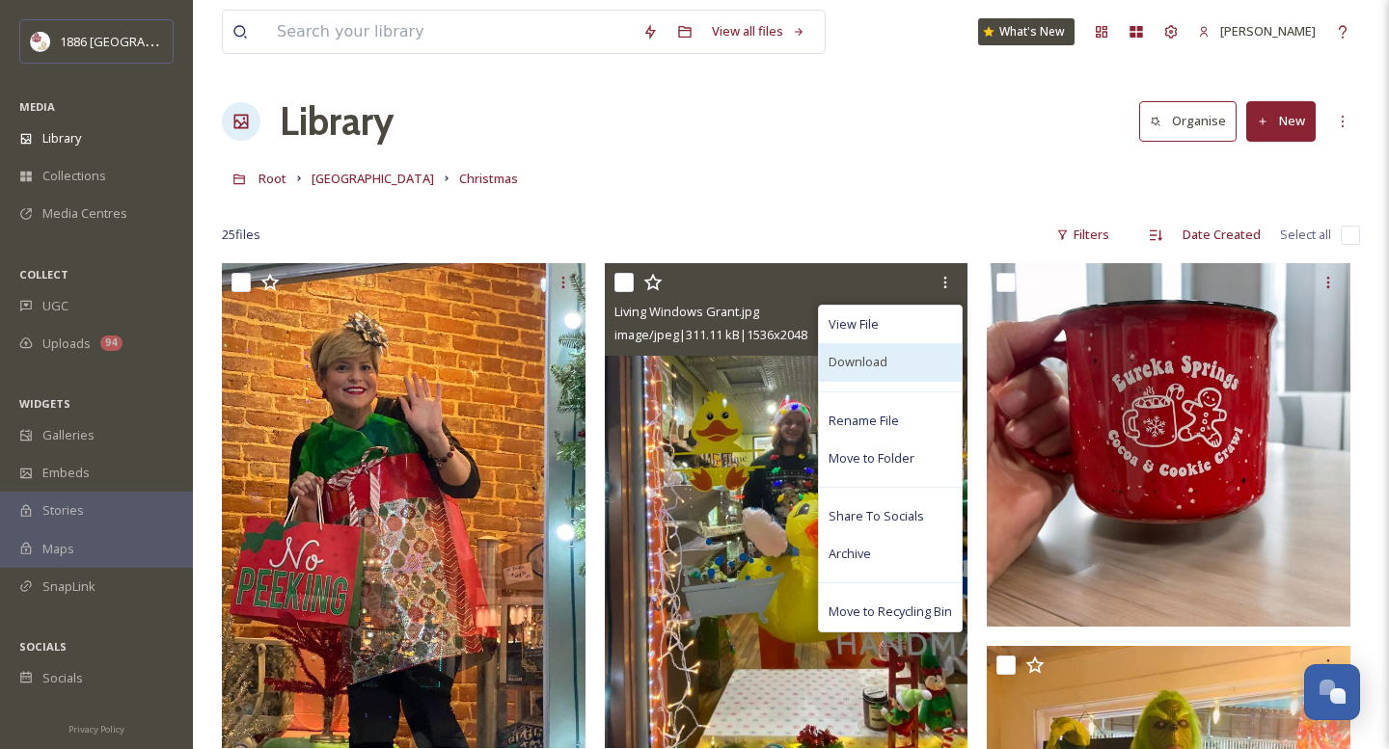
click at [890, 365] on div "Download" at bounding box center [890, 362] width 143 height 38
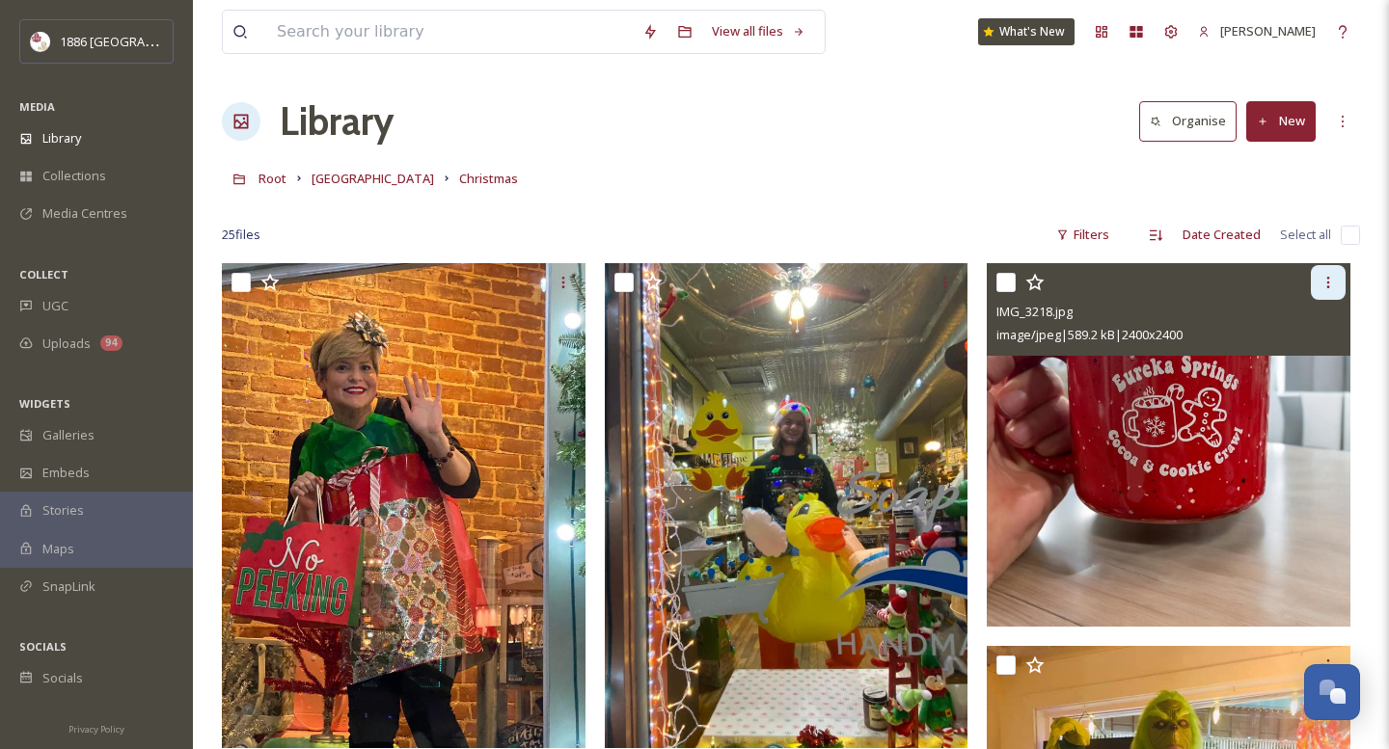
click at [1334, 271] on div at bounding box center [1328, 282] width 35 height 35
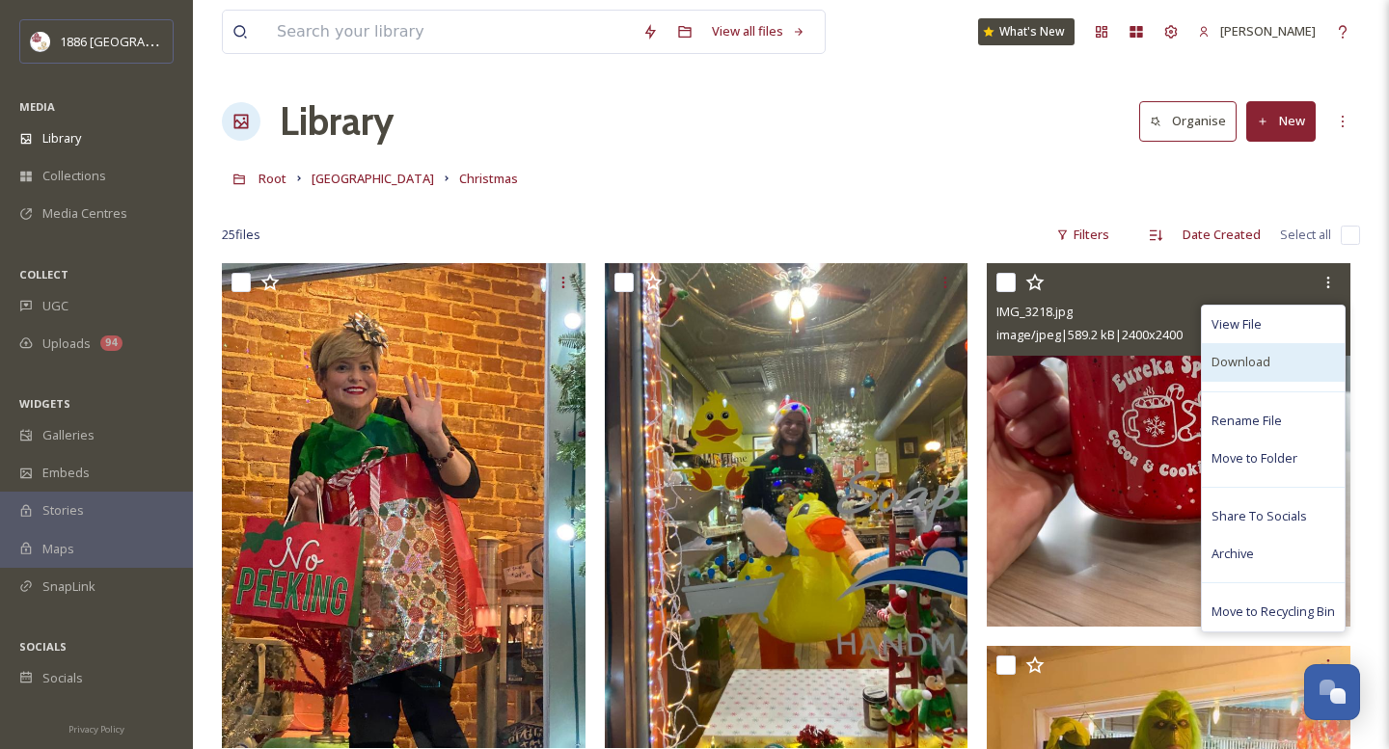
click at [1315, 365] on div "Download" at bounding box center [1273, 362] width 143 height 38
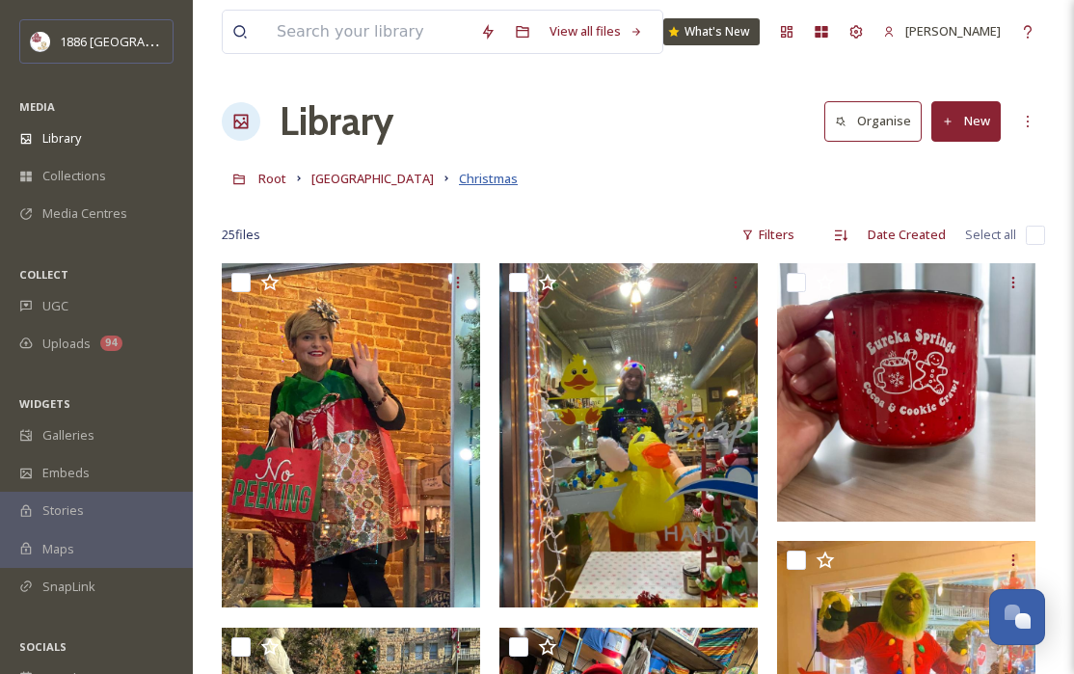
click at [466, 180] on span "Christmas" at bounding box center [488, 178] width 59 height 17
